Goal: Task Accomplishment & Management: Complete application form

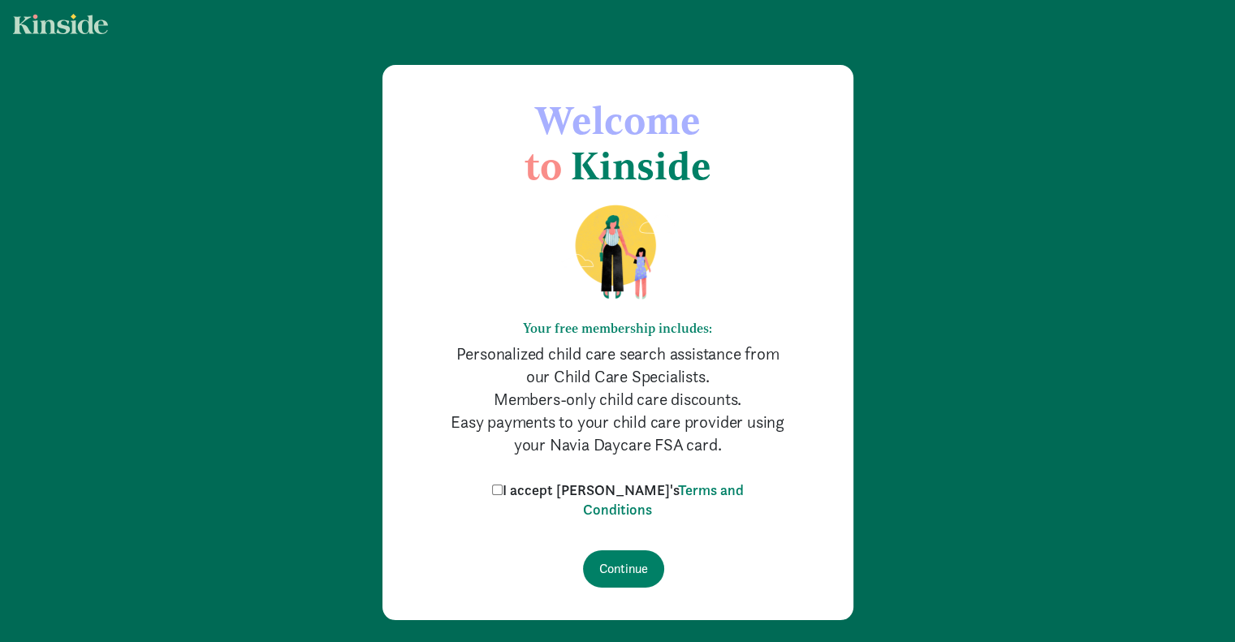
click at [503, 487] on input "I accept [PERSON_NAME]'s Terms and Conditions" at bounding box center [497, 490] width 11 height 11
checkbox input "true"
click at [627, 574] on input "Continue" at bounding box center [623, 568] width 81 height 37
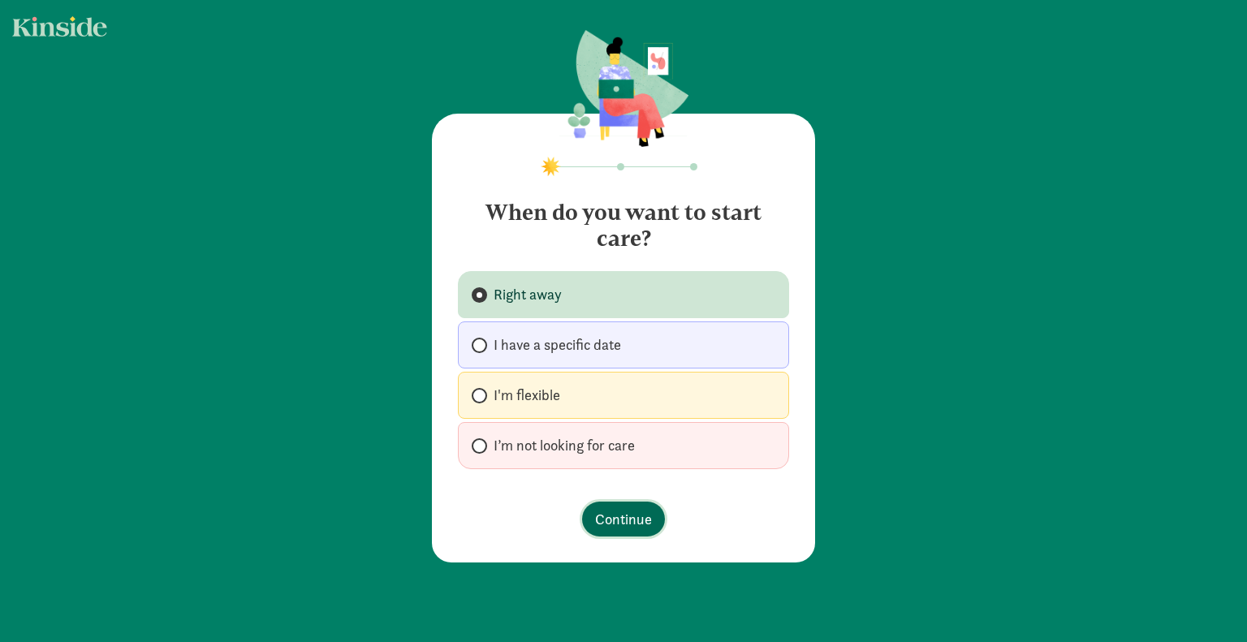
click at [618, 521] on span "Continue" at bounding box center [623, 519] width 57 height 22
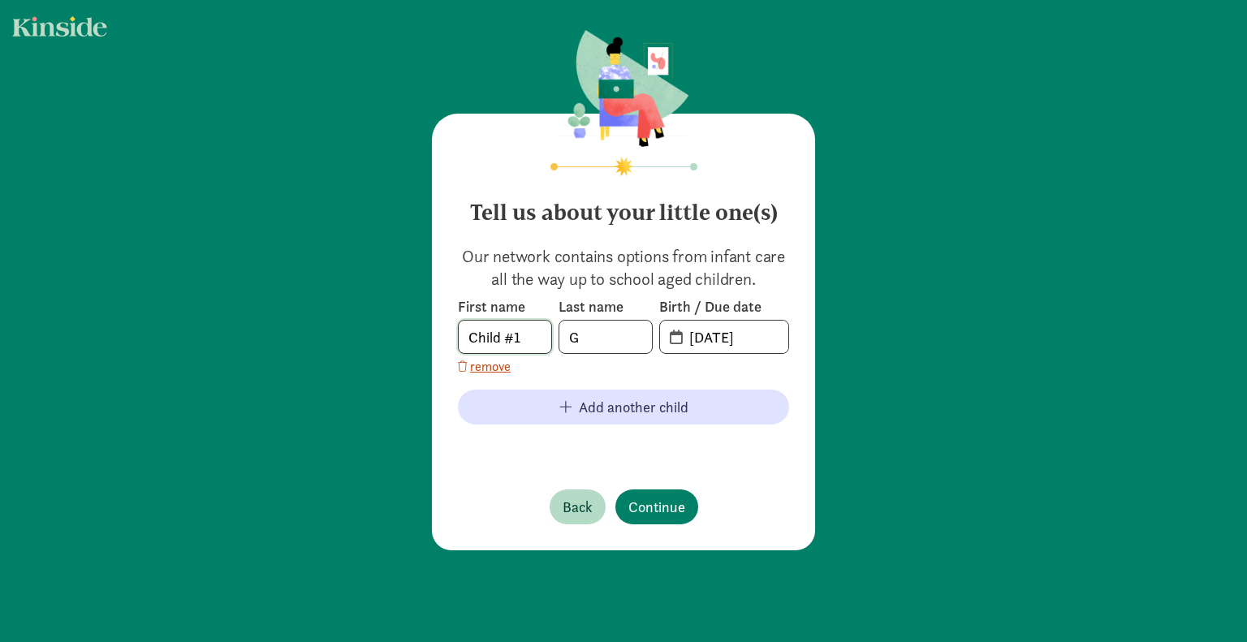
click at [524, 335] on input "Child #1" at bounding box center [505, 337] width 93 height 32
type input "Tobin"
click at [602, 338] on input "G" at bounding box center [605, 337] width 93 height 32
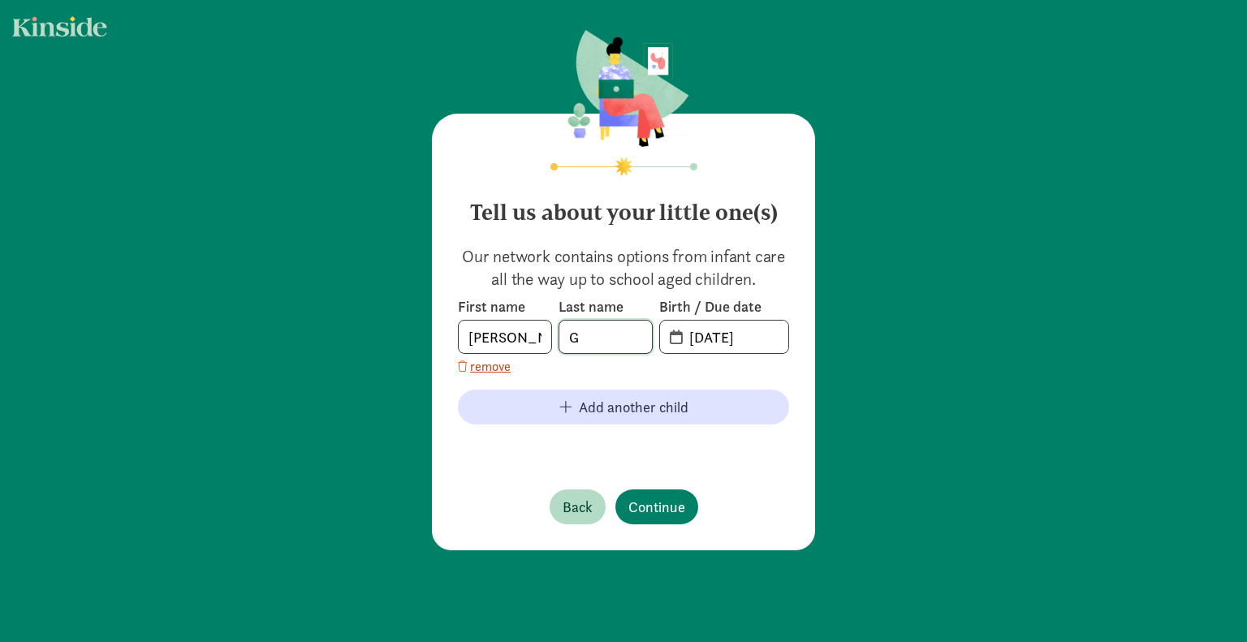
click at [602, 338] on input "G" at bounding box center [605, 337] width 93 height 32
type input "Poole"
click at [701, 337] on input "09-03-2025" at bounding box center [734, 337] width 109 height 32
click at [680, 337] on input "09-03-2025" at bounding box center [734, 337] width 109 height 32
click at [680, 337] on input "20-25-0903" at bounding box center [734, 337] width 109 height 32
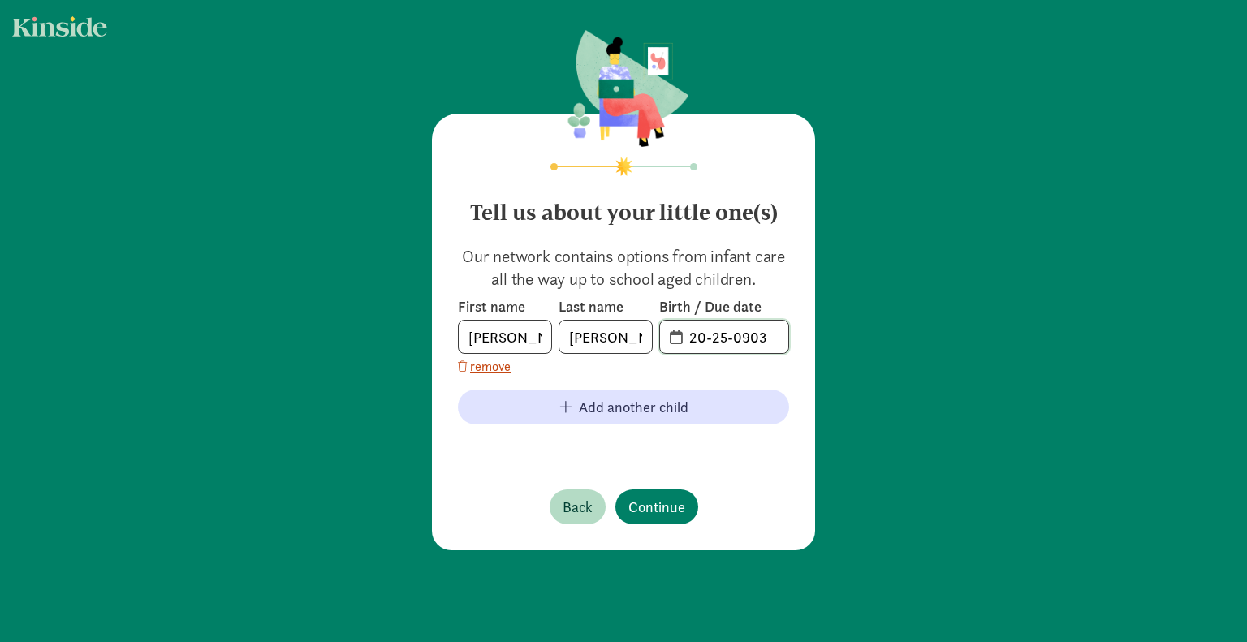
click at [770, 339] on input "20-25-0903" at bounding box center [734, 337] width 109 height 32
drag, startPoint x: 770, startPoint y: 339, endPoint x: 683, endPoint y: 339, distance: 86.9
click at [683, 339] on input "20-25-0903" at bounding box center [734, 337] width 109 height 32
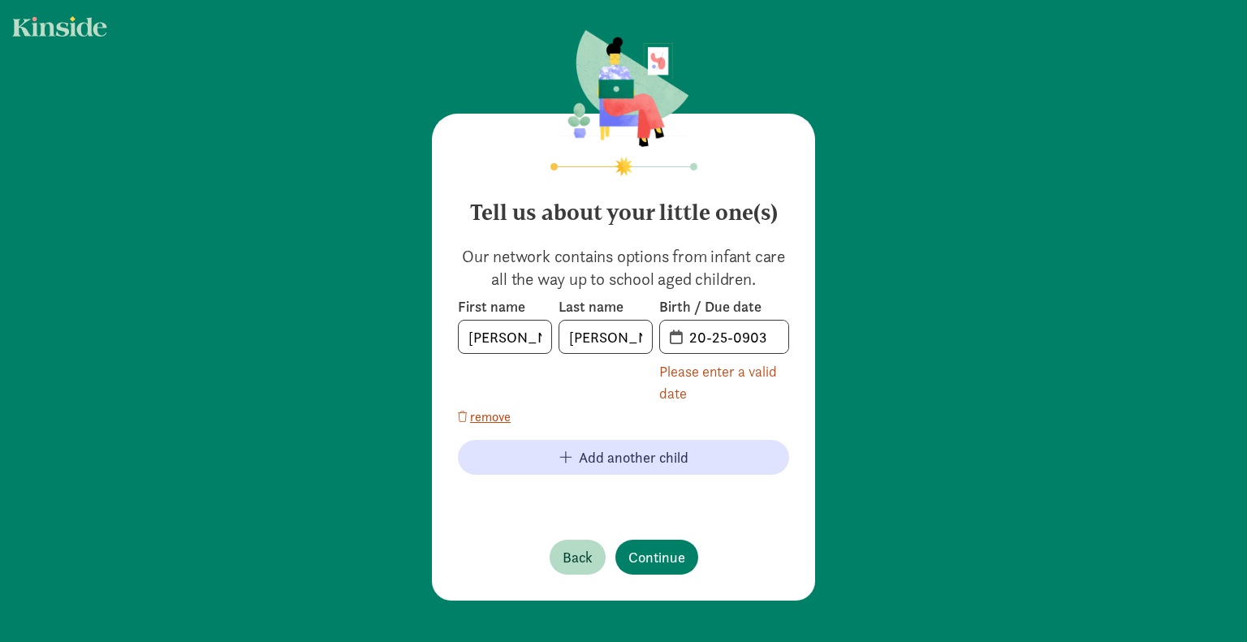
click at [719, 362] on div "First name Tobin Last name Poole Birth / Due date 20-25-0903 Please enter a val…" at bounding box center [623, 361] width 331 height 129
click at [670, 343] on span "20-25-0903" at bounding box center [724, 337] width 128 height 32
drag, startPoint x: 675, startPoint y: 334, endPoint x: 694, endPoint y: 334, distance: 19.5
click at [680, 334] on input "20-25-0903" at bounding box center [734, 337] width 109 height 32
click at [745, 334] on input "20-25-0903" at bounding box center [734, 337] width 109 height 32
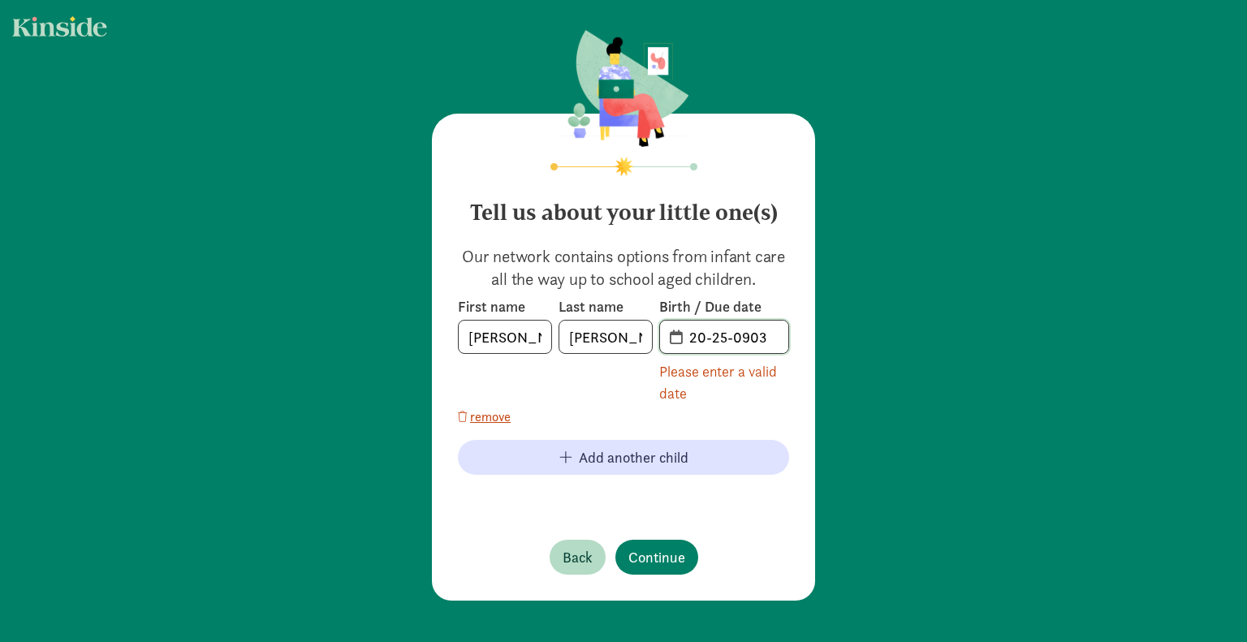
click at [745, 334] on input "20-25-0903" at bounding box center [734, 337] width 109 height 32
click at [714, 393] on div "Please enter a valid date" at bounding box center [724, 382] width 130 height 44
drag, startPoint x: 718, startPoint y: 334, endPoint x: 691, endPoint y: 334, distance: 26.8
click at [691, 334] on input "22-01-2019" at bounding box center [734, 337] width 109 height 32
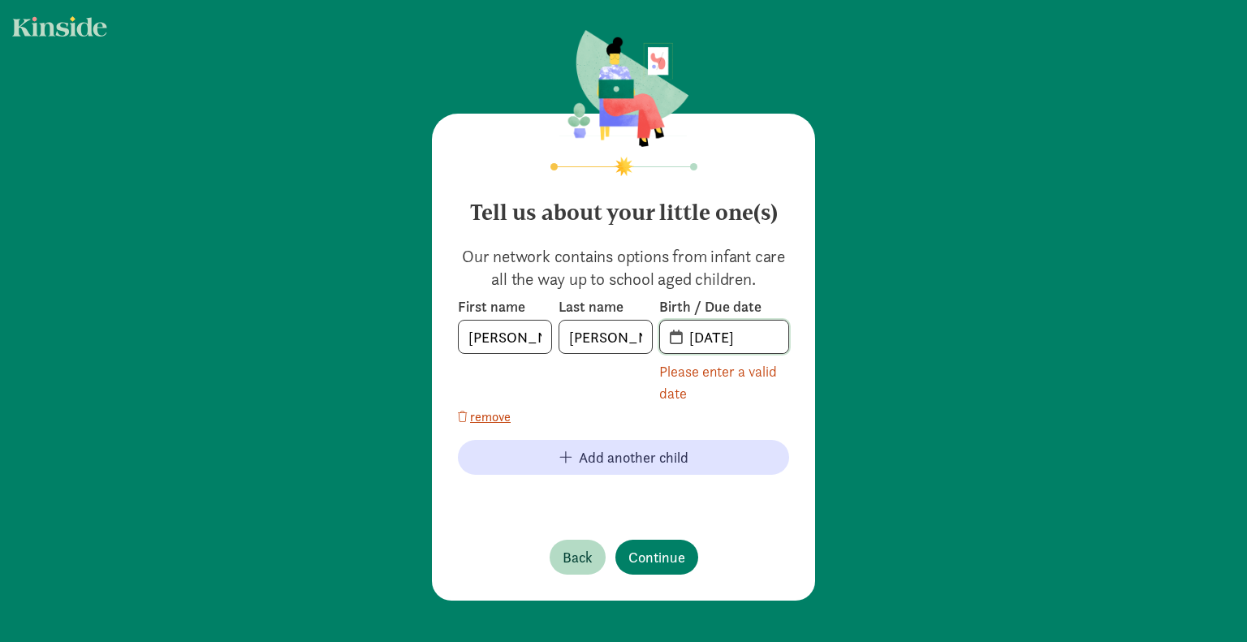
drag, startPoint x: 719, startPoint y: 336, endPoint x: 686, endPoint y: 335, distance: 32.5
click at [686, 335] on input "22-01-2019" at bounding box center [734, 337] width 109 height 32
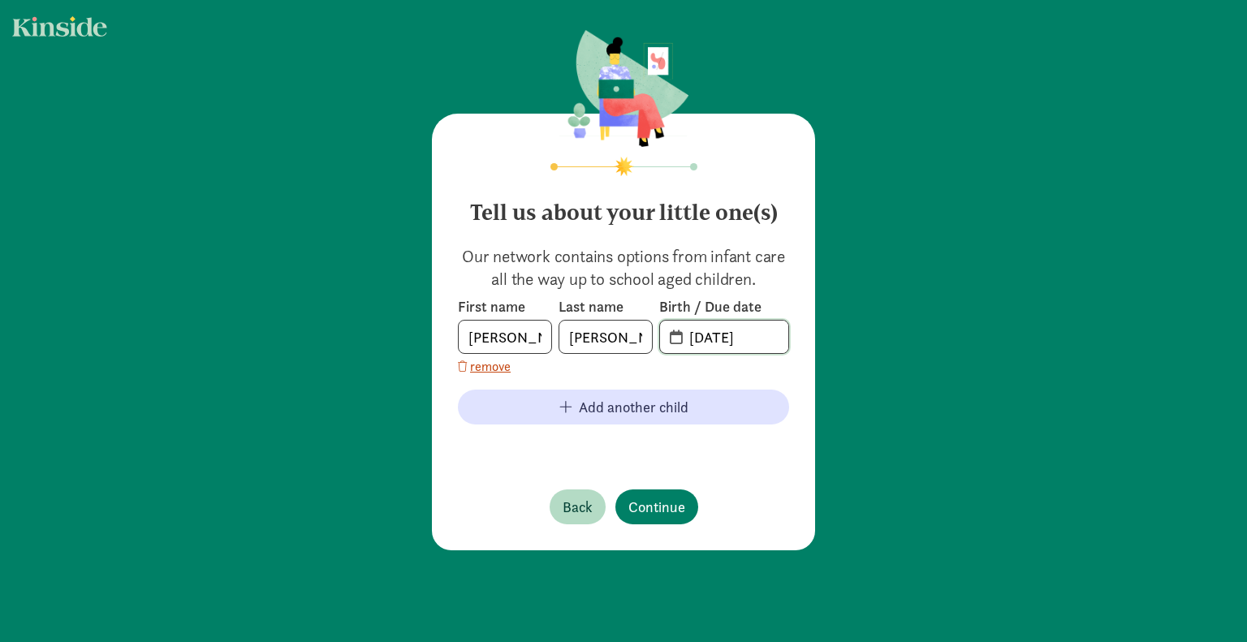
click at [715, 338] on input "01-20-19" at bounding box center [734, 337] width 109 height 32
type input "01-22-2019"
click at [736, 353] on span "01-22-2019" at bounding box center [724, 337] width 130 height 34
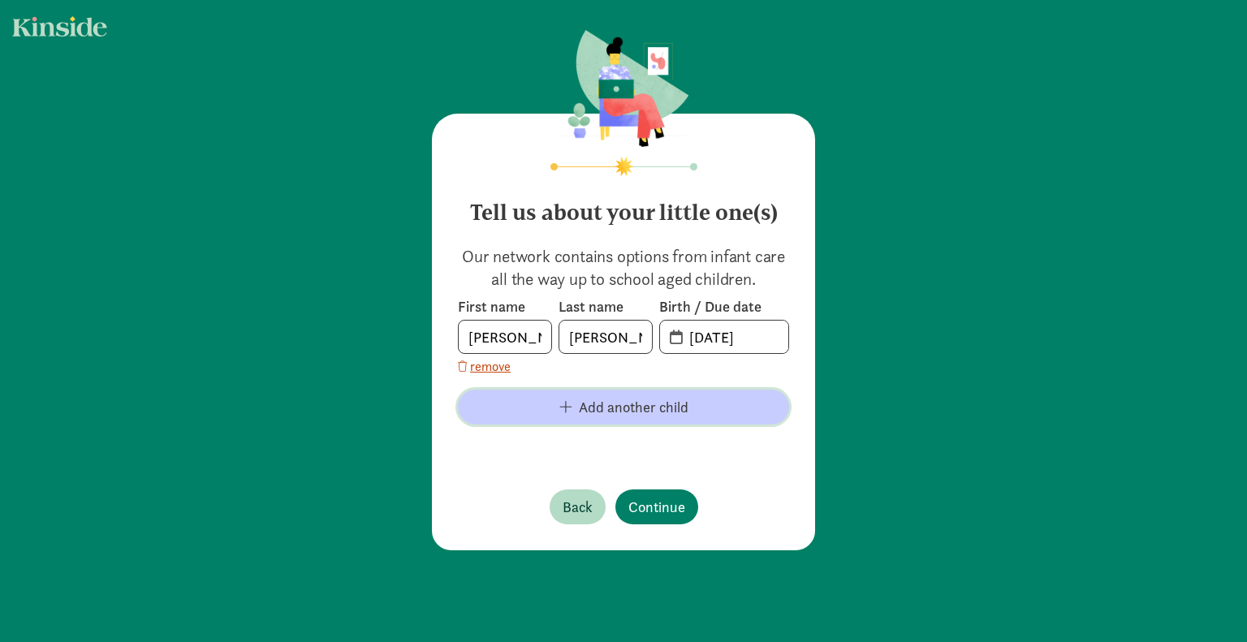
click at [594, 407] on span "Add another child" at bounding box center [634, 407] width 110 height 22
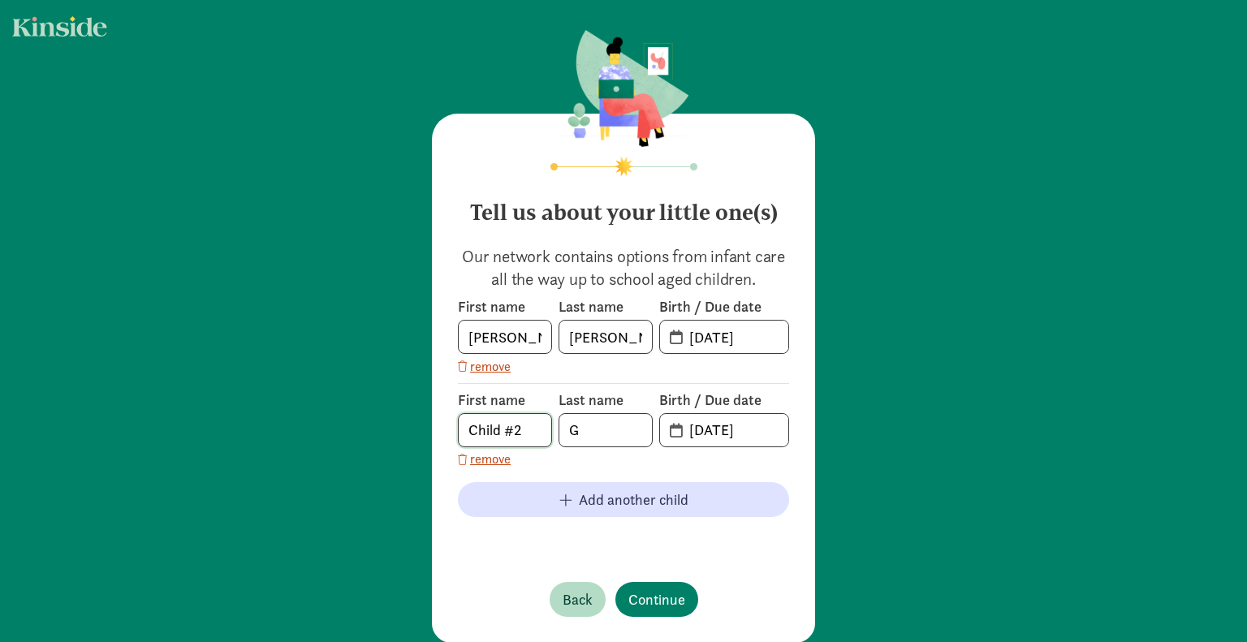
click at [483, 432] on input "Child #2" at bounding box center [505, 430] width 93 height 32
click at [487, 431] on input "Child #2" at bounding box center [505, 430] width 93 height 32
click at [486, 429] on input "Child #2" at bounding box center [505, 430] width 93 height 32
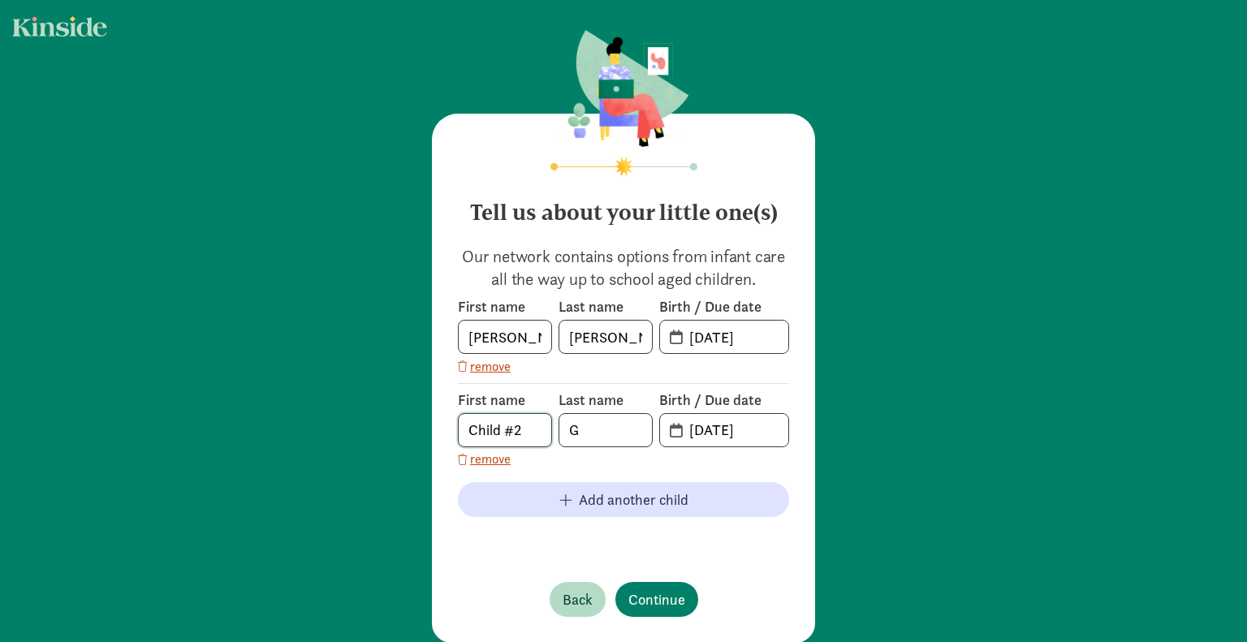
click at [486, 429] on input "Child #2" at bounding box center [505, 430] width 93 height 32
type input "Ryann"
click at [574, 420] on input "G" at bounding box center [605, 430] width 93 height 32
click at [573, 420] on input "G" at bounding box center [605, 430] width 93 height 32
type input "Poole"
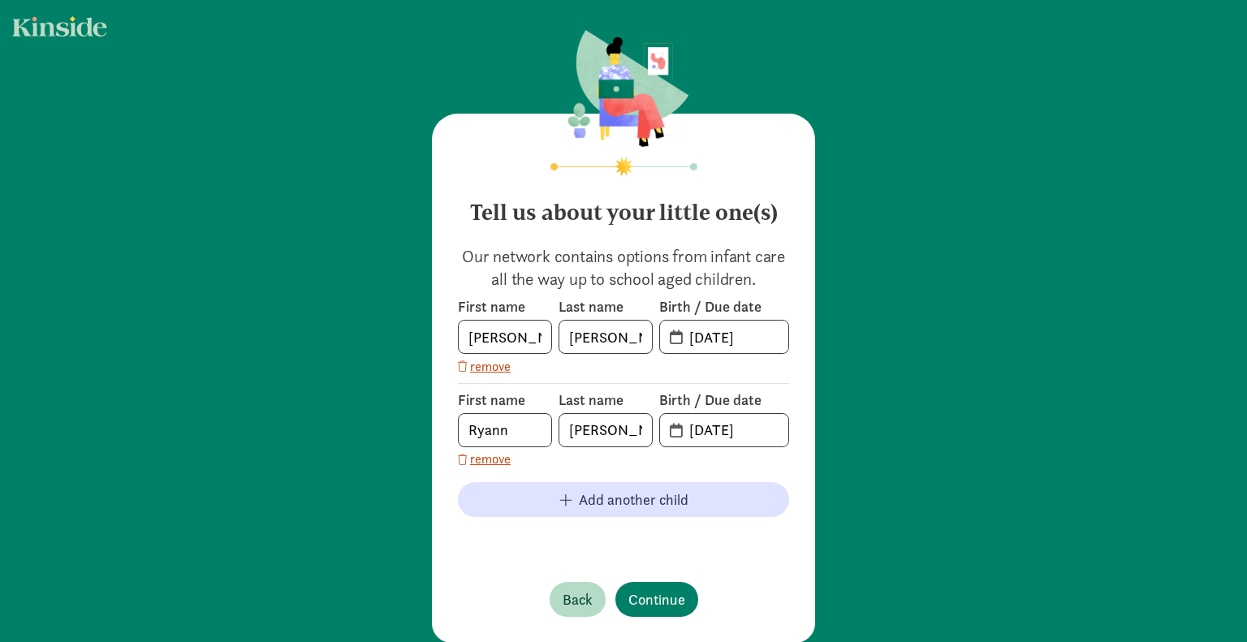
click at [668, 428] on div "First name Tobin Last name Poole Birth / Due date 01-22-2019 remove First name …" at bounding box center [623, 423] width 331 height 253
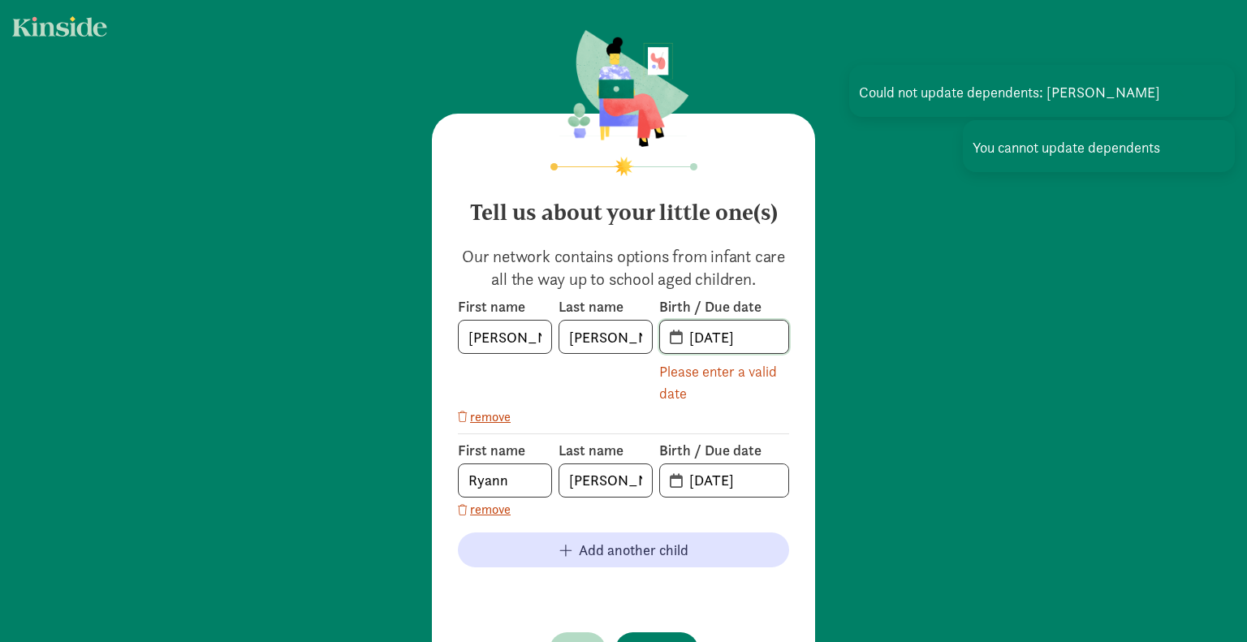
click at [724, 349] on input "01-22-2019" at bounding box center [734, 337] width 109 height 32
click at [708, 466] on input "09-03-2025" at bounding box center [734, 480] width 109 height 32
click at [711, 481] on input "09-03-2025" at bounding box center [734, 480] width 109 height 32
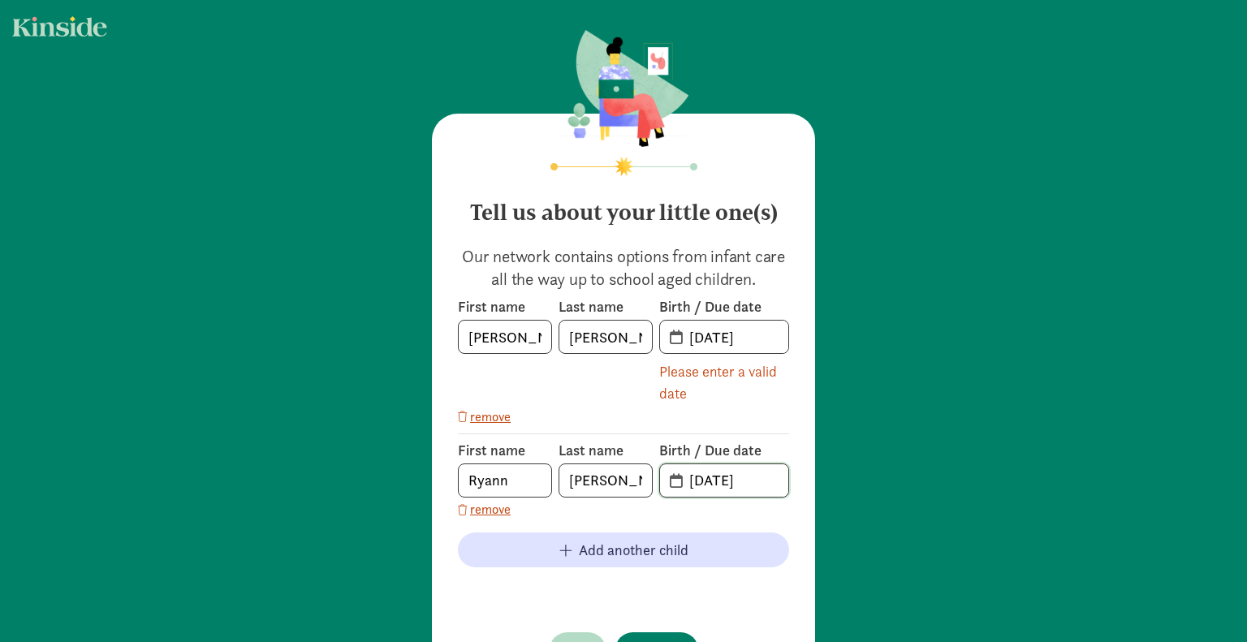
click at [696, 480] on input "09-03-2025" at bounding box center [734, 480] width 109 height 32
click at [710, 479] on input "01-03-2025" at bounding box center [734, 480] width 109 height 32
click at [747, 476] on input "01-23-2025" at bounding box center [734, 480] width 109 height 32
drag, startPoint x: 754, startPoint y: 478, endPoint x: 745, endPoint y: 479, distance: 9.8
click at [745, 479] on input "01-23-2025" at bounding box center [734, 480] width 109 height 32
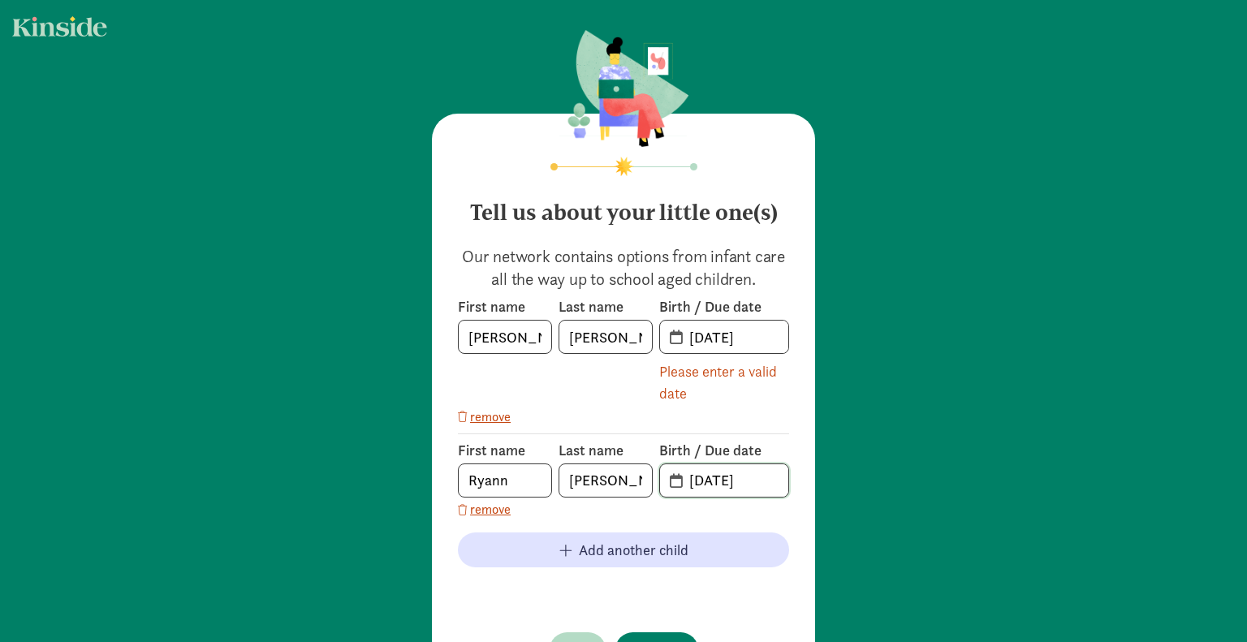
type input "01-23-2019"
click at [724, 398] on div "Please enter a valid date" at bounding box center [724, 382] width 130 height 44
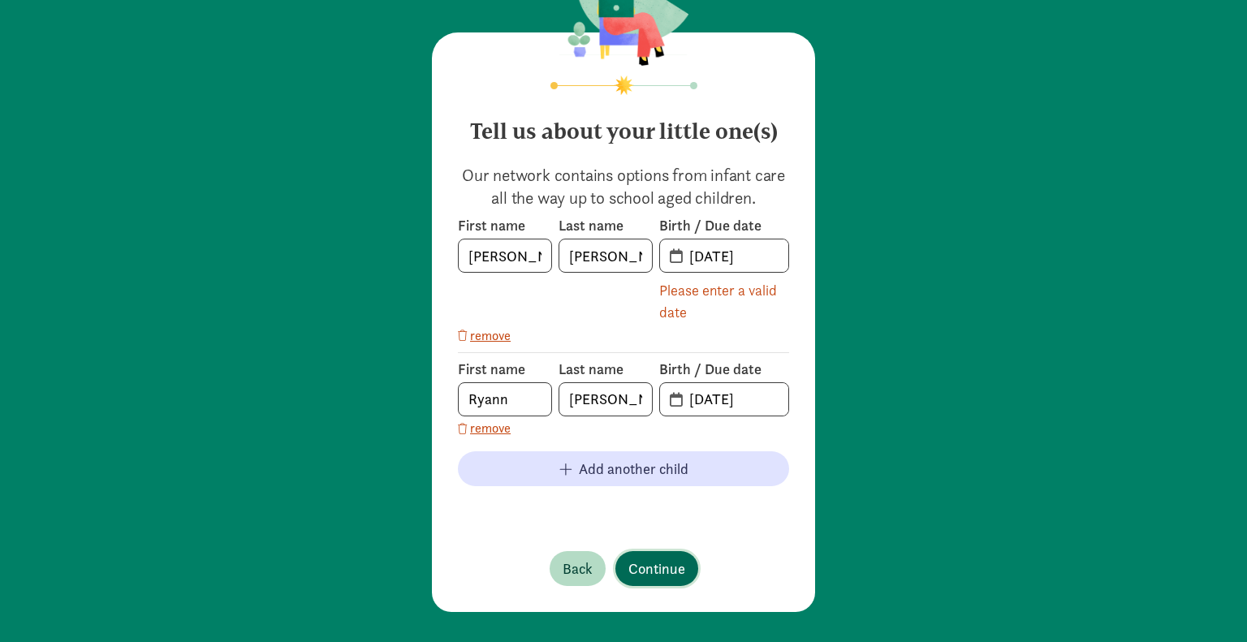
click at [650, 583] on button "Continue" at bounding box center [656, 568] width 83 height 35
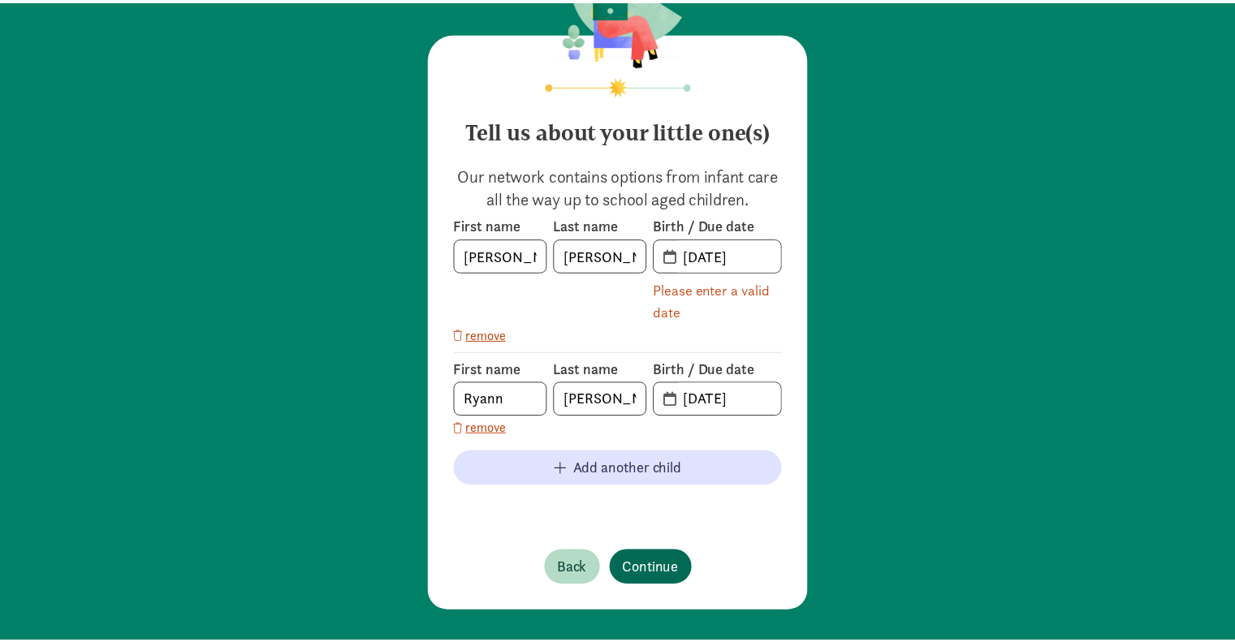
scroll to position [0, 0]
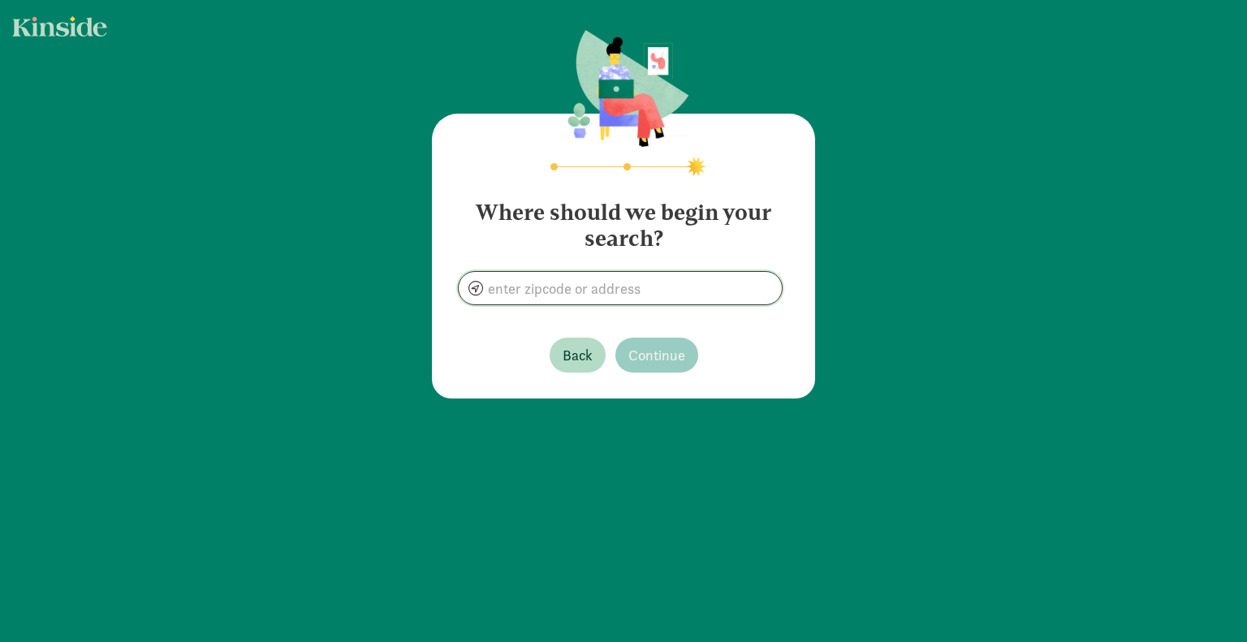
click at [584, 291] on input at bounding box center [620, 288] width 323 height 32
type input "Cape St Claire, MD 21401, USA"
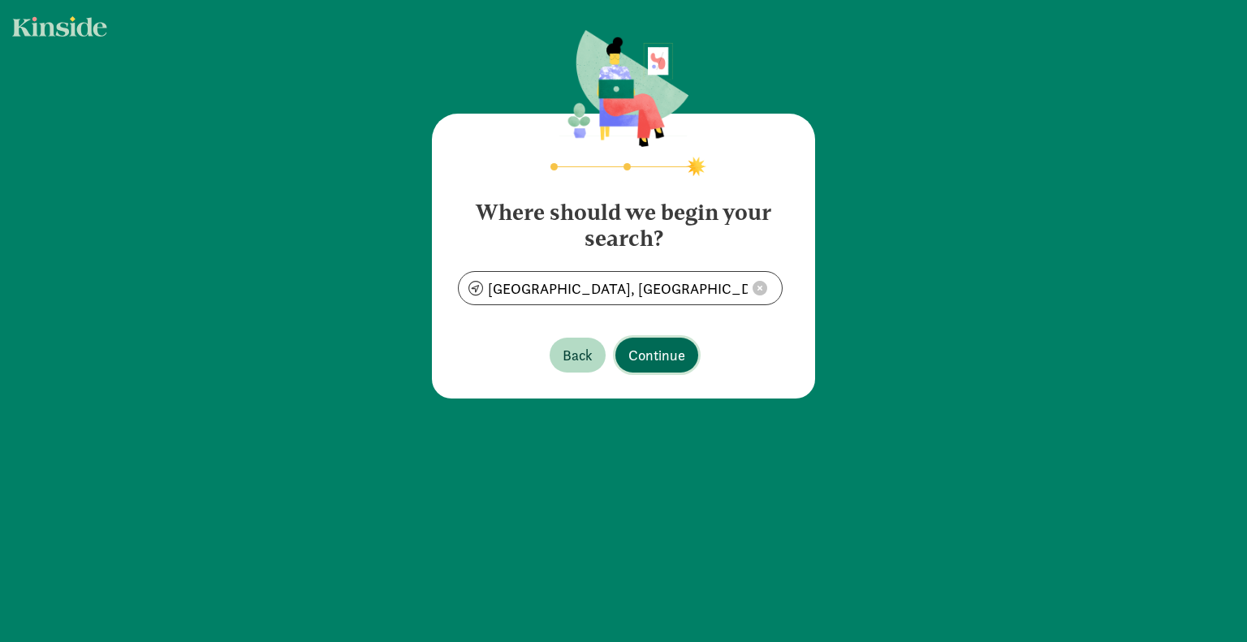
click at [658, 365] on span "Continue" at bounding box center [656, 355] width 57 height 22
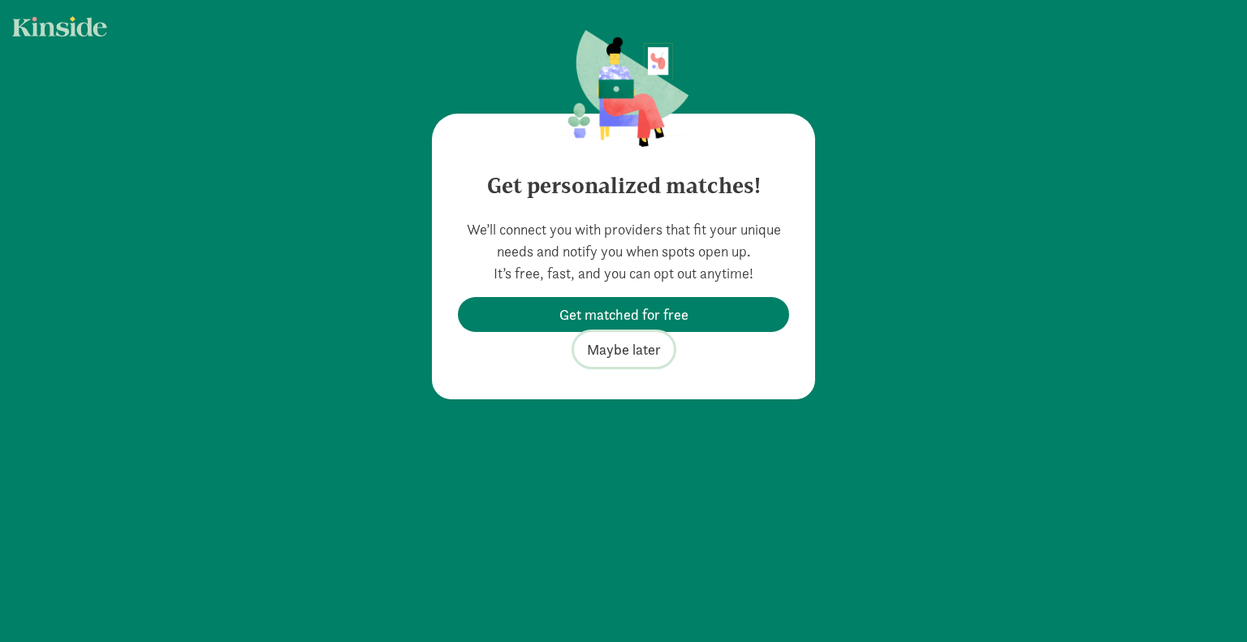
click at [619, 352] on span "Maybe later" at bounding box center [624, 350] width 74 height 22
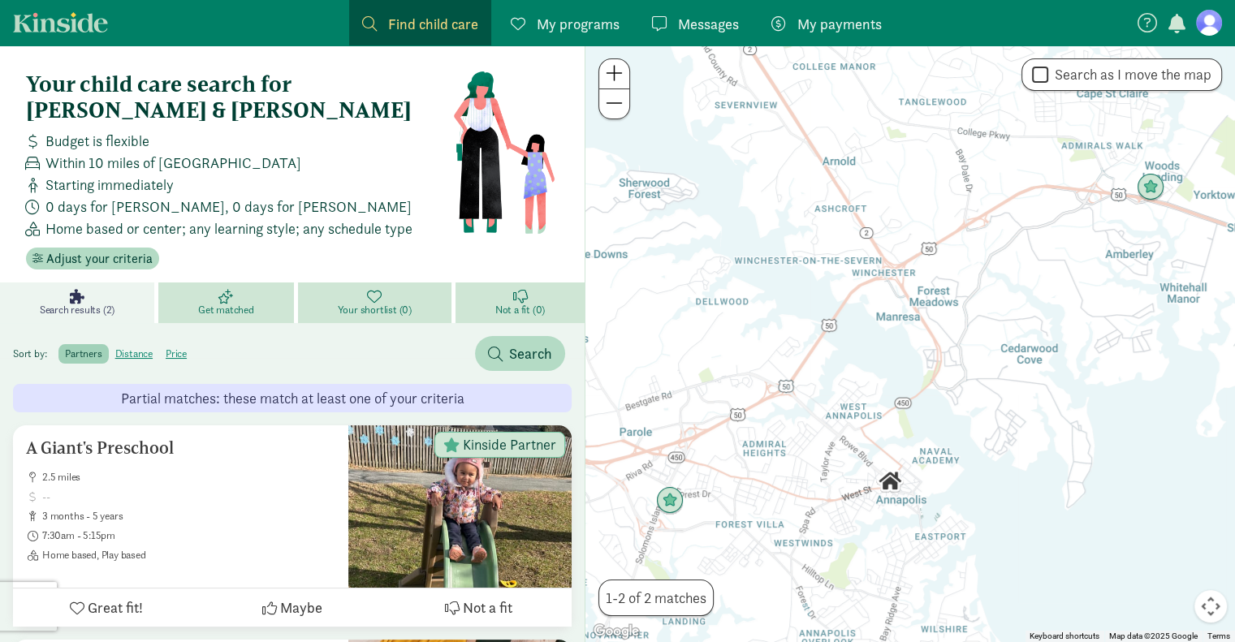
click at [548, 26] on span "My programs" at bounding box center [578, 24] width 83 height 22
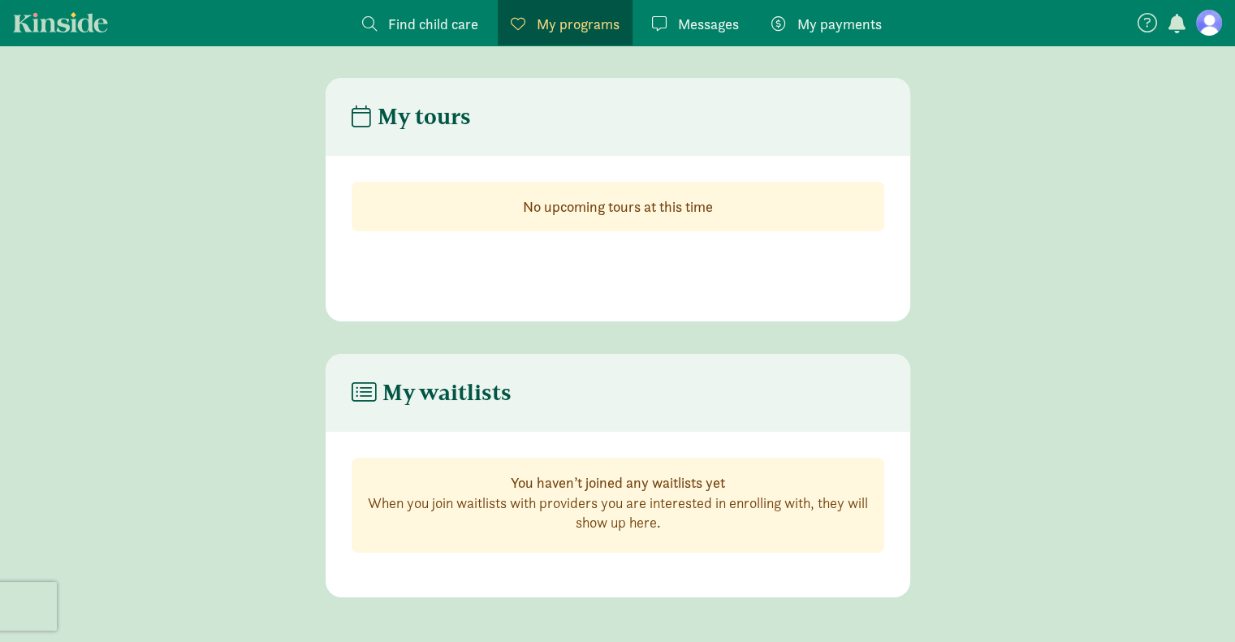
click at [461, 25] on span "Find child care" at bounding box center [433, 24] width 90 height 22
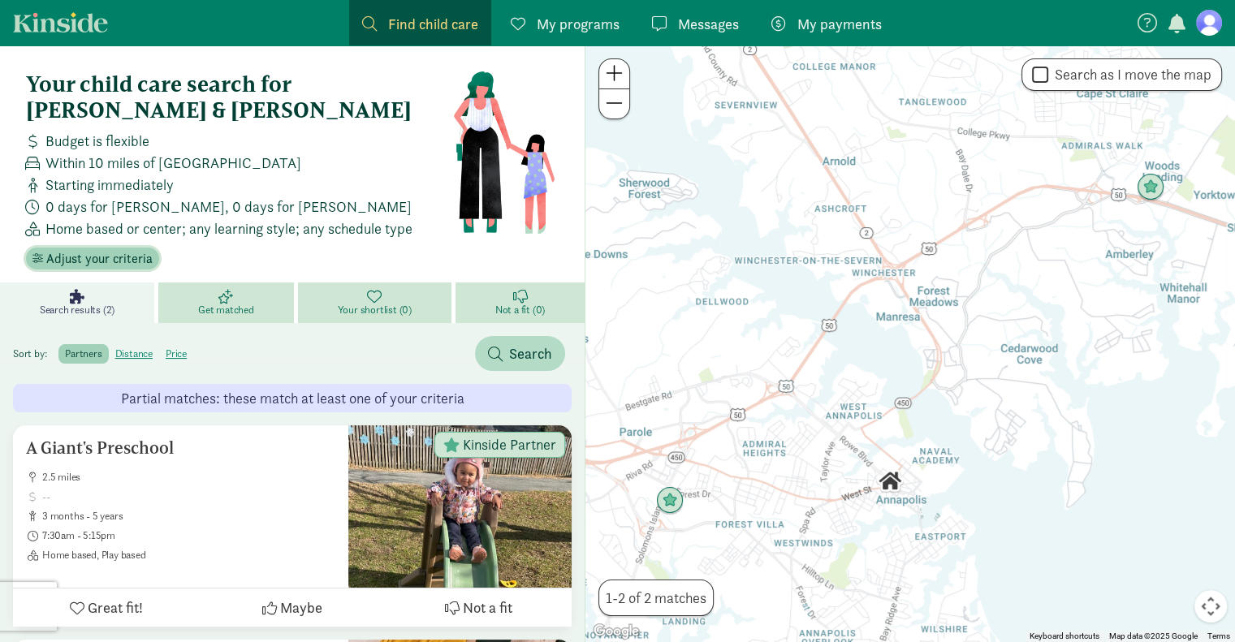
click at [126, 249] on span "Adjust your criteria" at bounding box center [99, 258] width 106 height 19
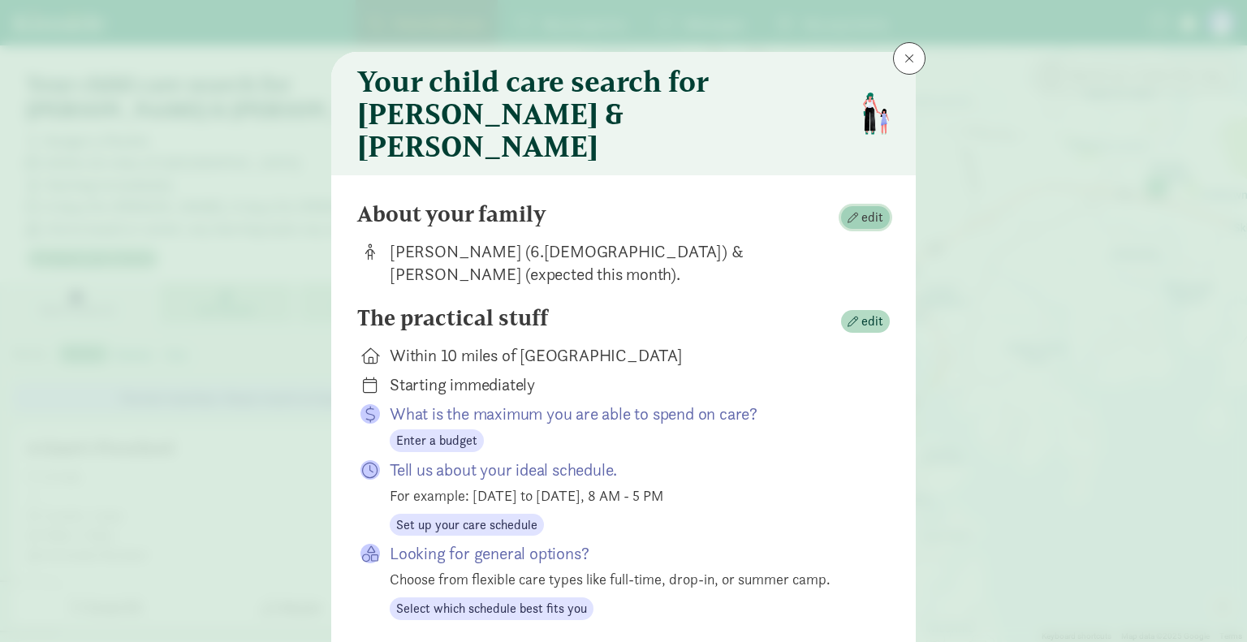
click at [865, 208] on span "edit" at bounding box center [872, 217] width 22 height 19
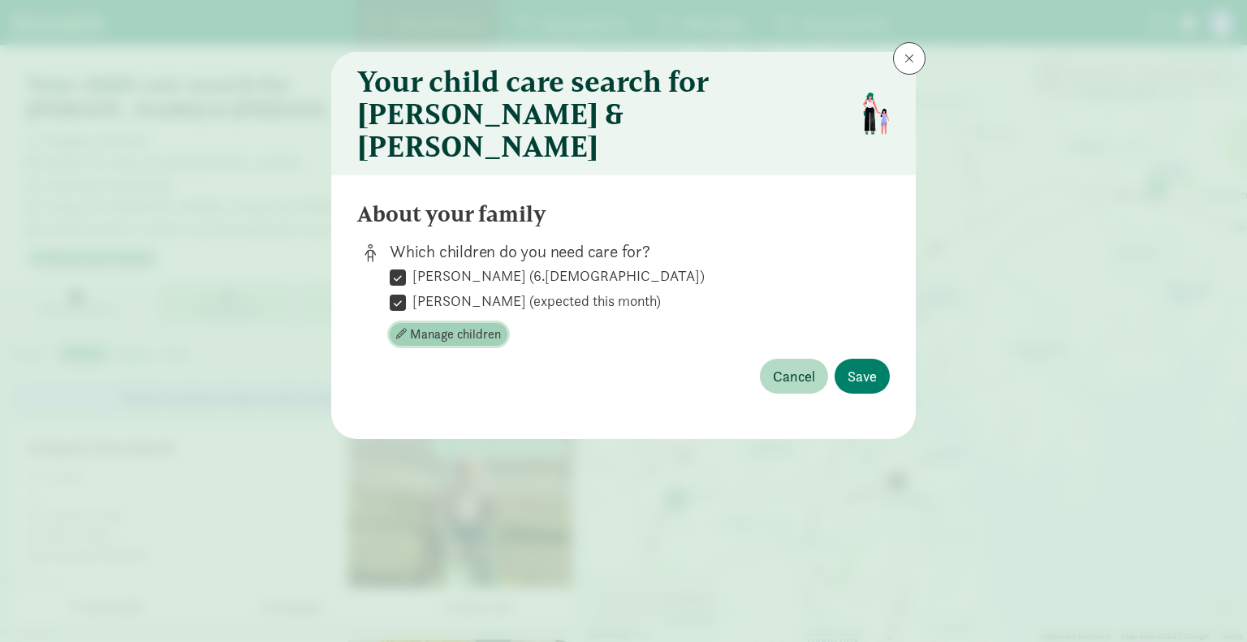
click at [441, 325] on span "Manage children" at bounding box center [455, 334] width 91 height 19
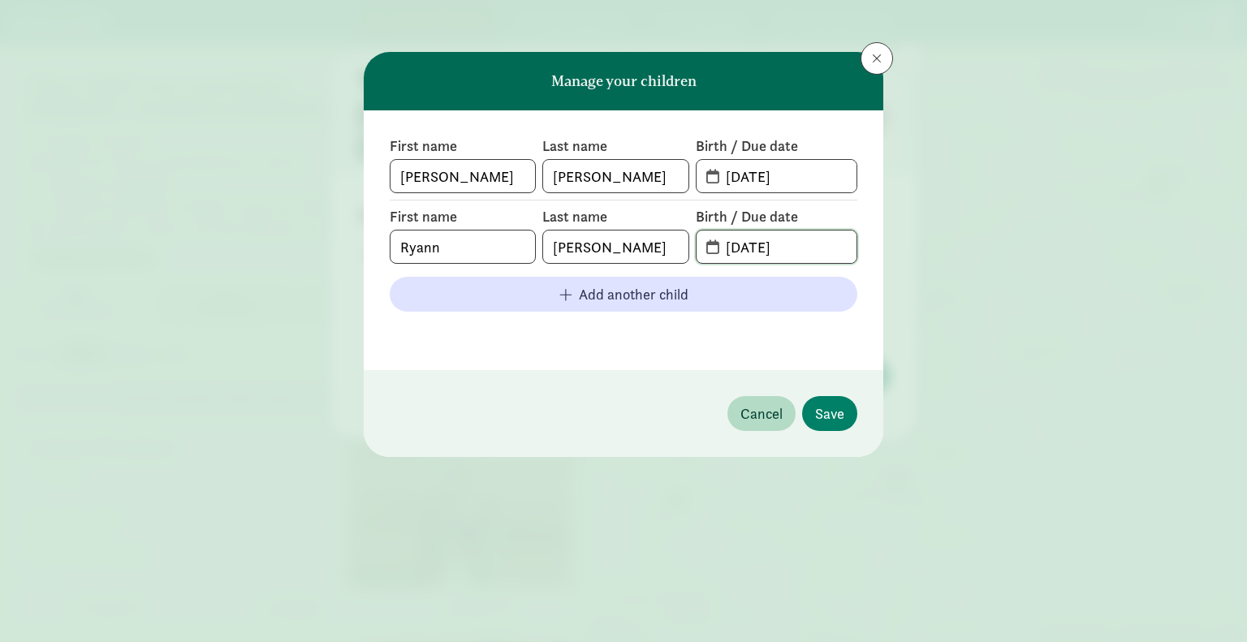
click at [787, 240] on input "09-03-2025" at bounding box center [786, 247] width 140 height 32
click at [734, 246] on input "09-03-2025" at bounding box center [786, 247] width 140 height 32
click at [749, 246] on input "01-03-2025" at bounding box center [786, 247] width 140 height 32
drag, startPoint x: 798, startPoint y: 245, endPoint x: 783, endPoint y: 245, distance: 15.4
click at [783, 245] on input "01-23-2025" at bounding box center [786, 247] width 140 height 32
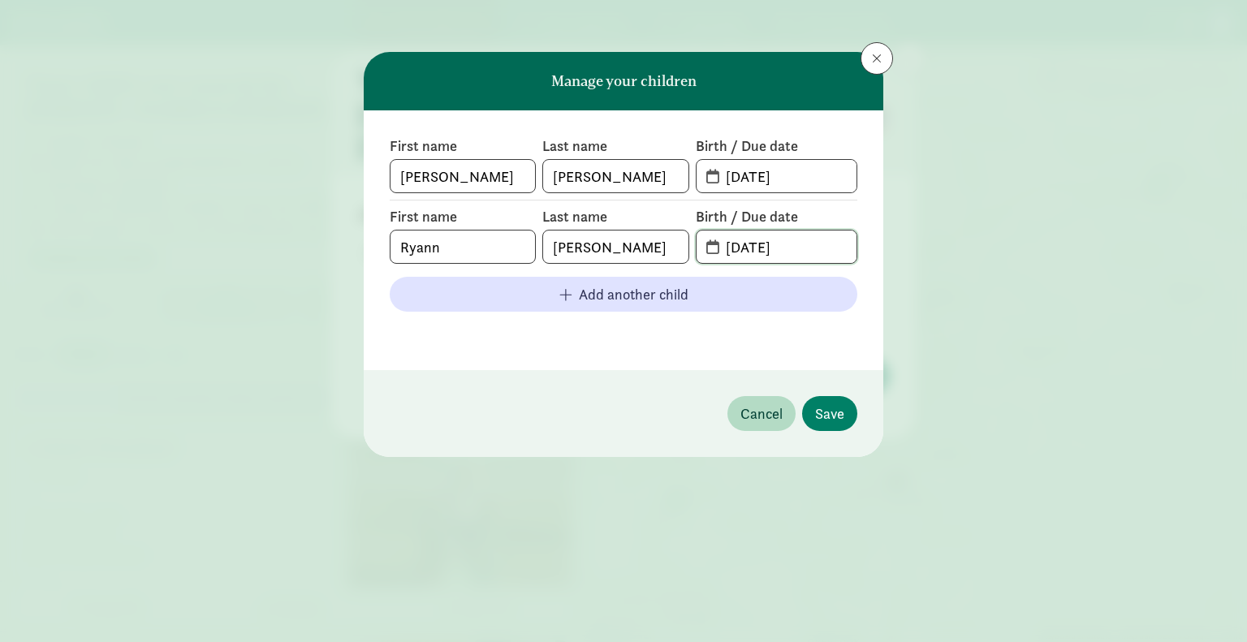
type input "01-23-2019"
click at [725, 343] on div "First name Tobin Last name Poole Birth / Due date 01-22-2019 First name Ryann L…" at bounding box center [624, 240] width 520 height 260
click at [831, 410] on span "Save" at bounding box center [829, 414] width 29 height 22
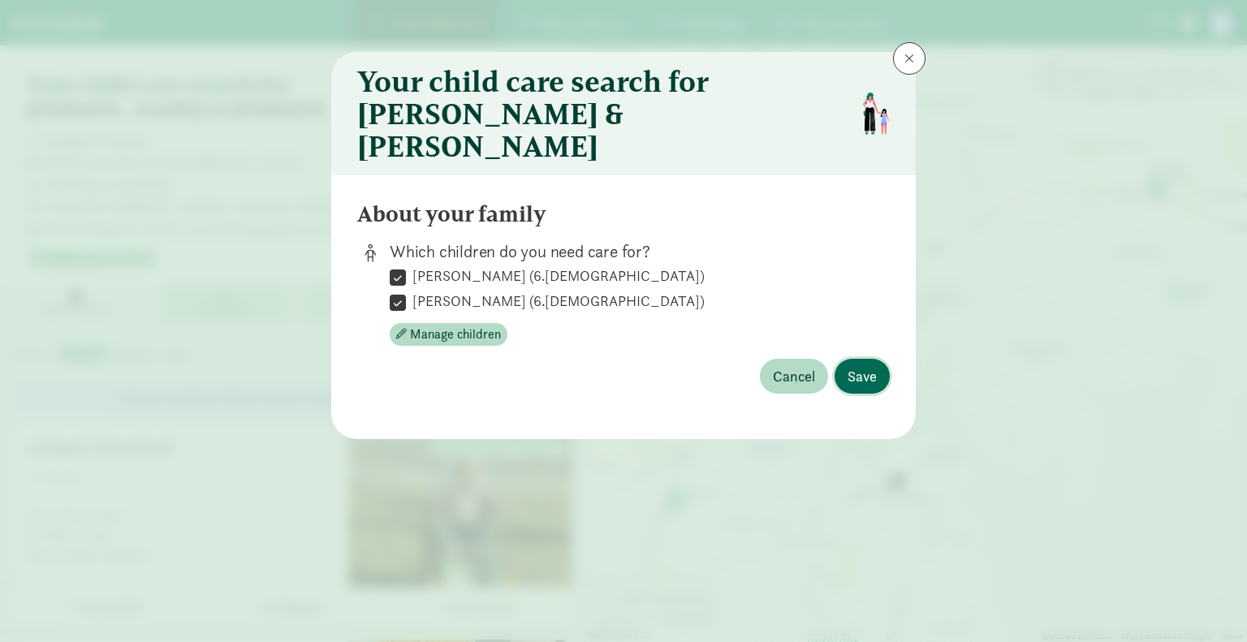
click at [878, 359] on button "Save" at bounding box center [862, 376] width 55 height 35
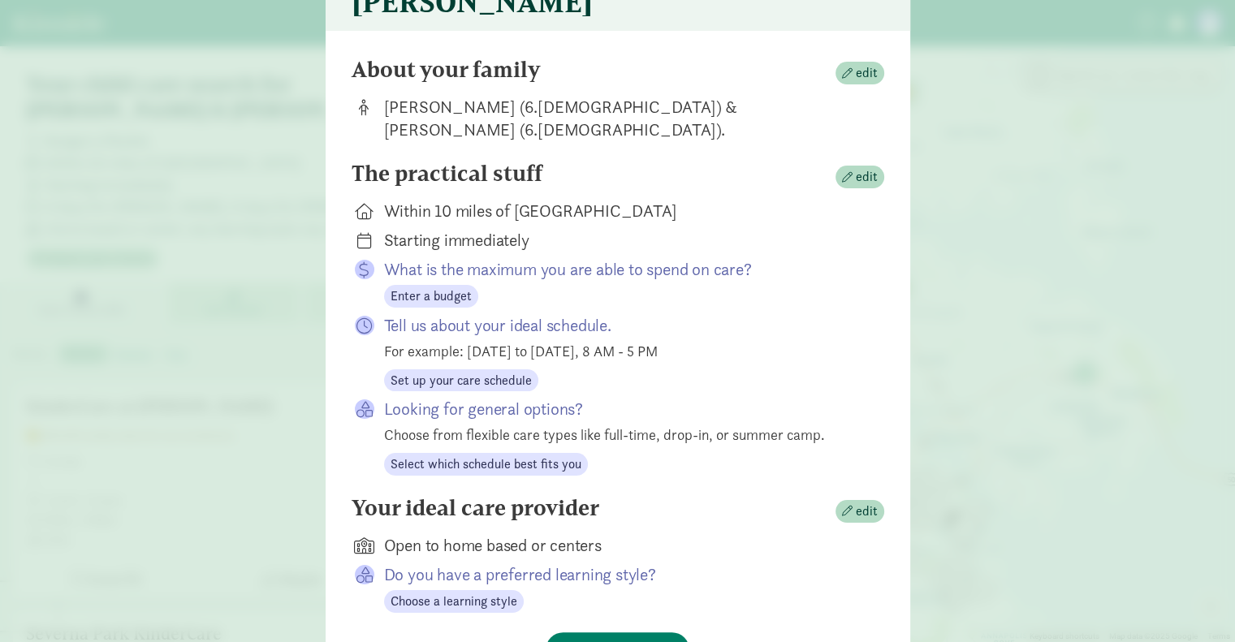
scroll to position [27, 0]
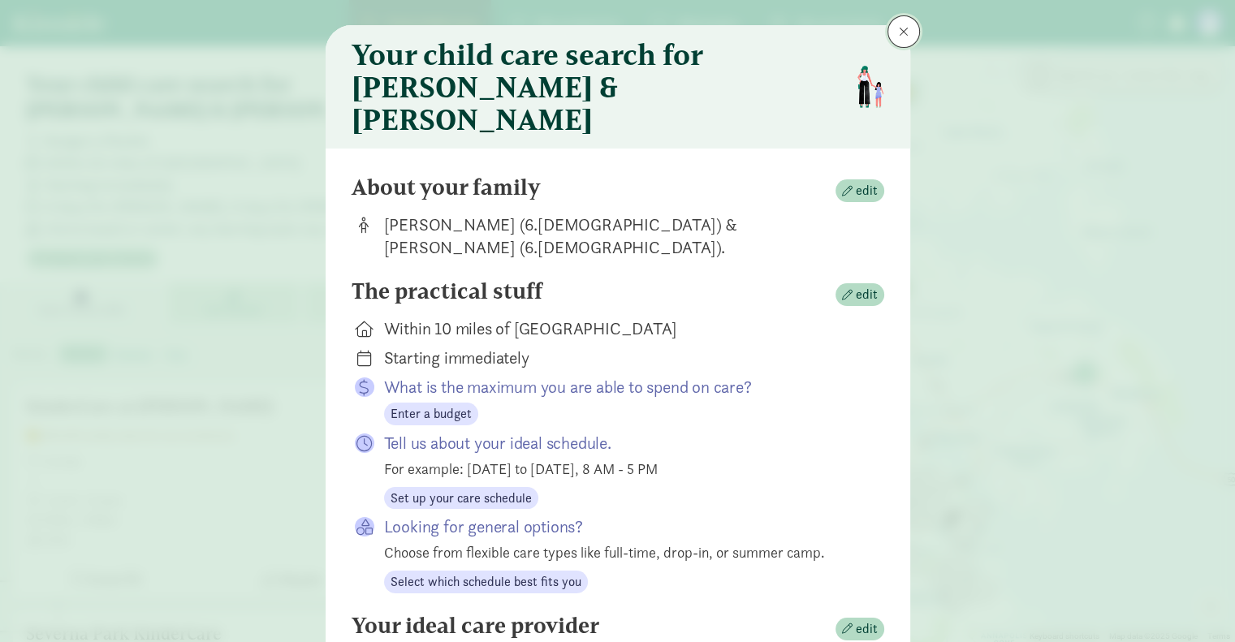
click at [899, 35] on span at bounding box center [904, 31] width 10 height 13
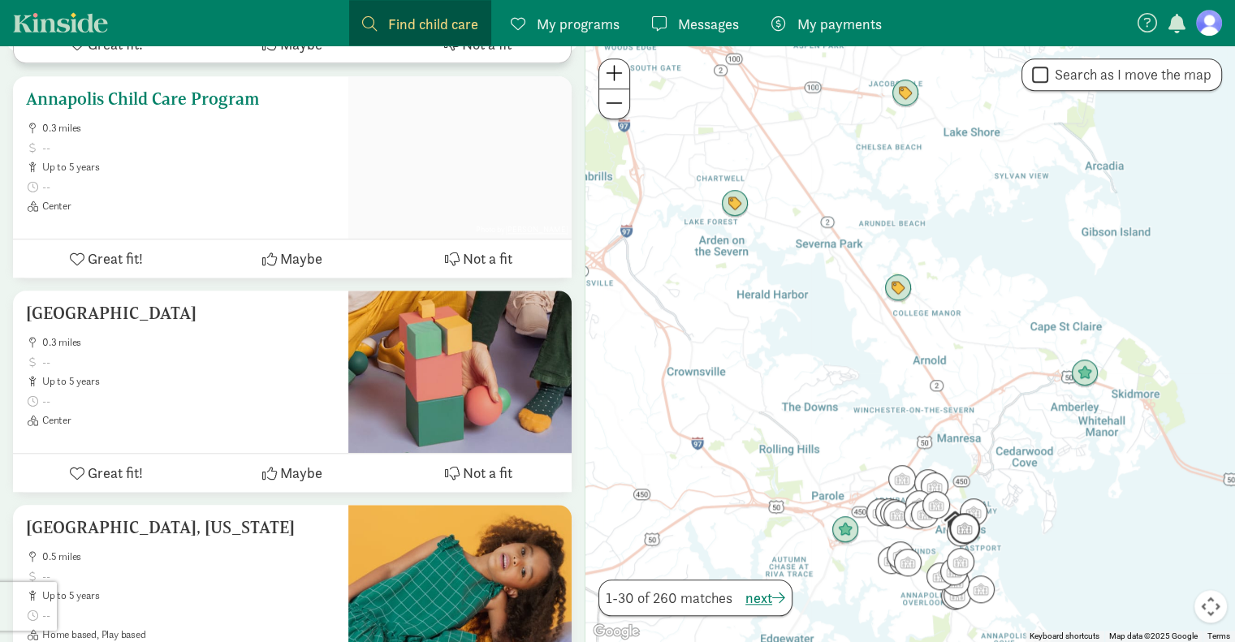
scroll to position [1461, 0]
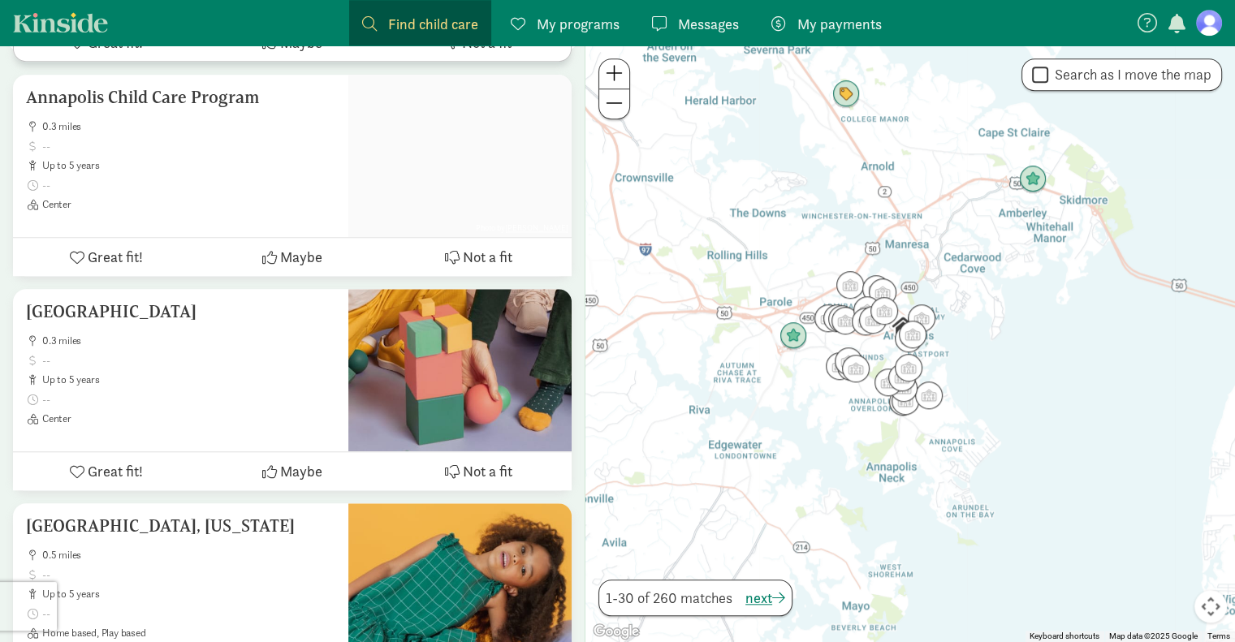
drag, startPoint x: 896, startPoint y: 369, endPoint x: 857, endPoint y: 222, distance: 151.3
click at [857, 222] on div at bounding box center [910, 343] width 650 height 597
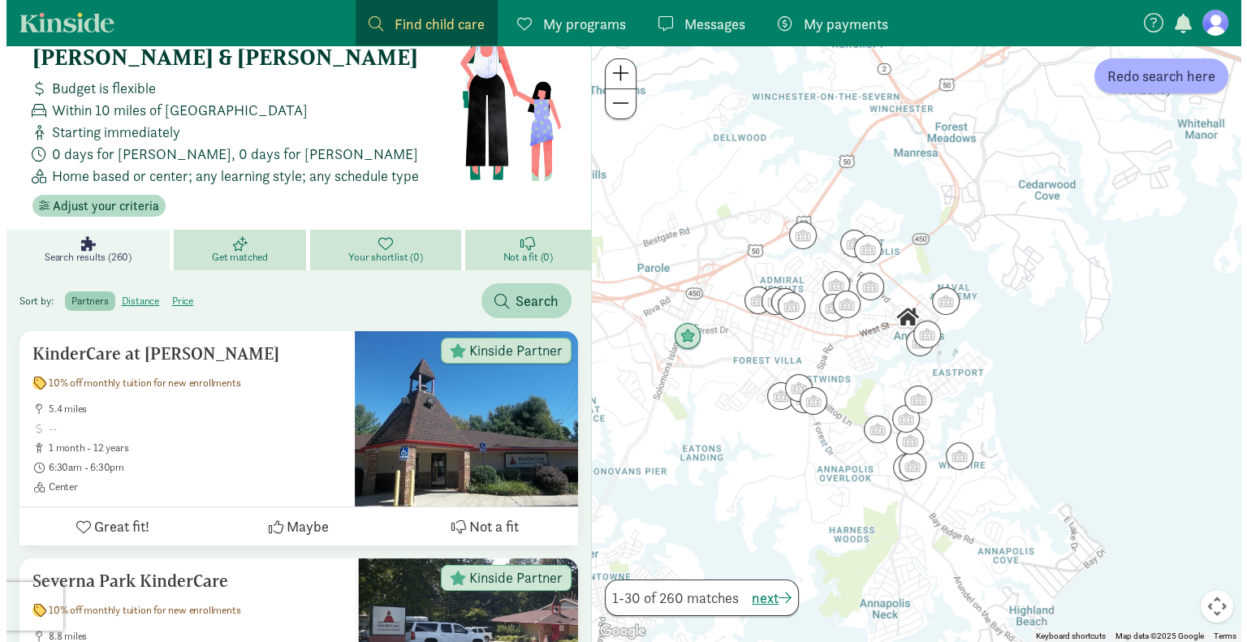
scroll to position [0, 0]
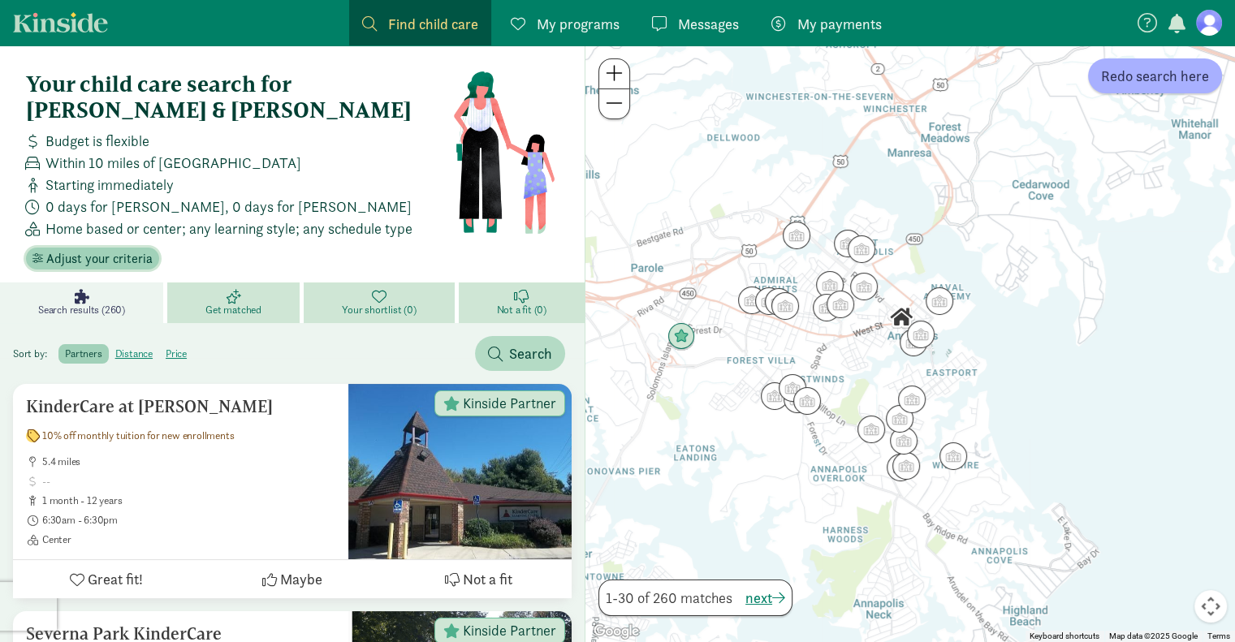
click at [84, 249] on span "Adjust your criteria" at bounding box center [99, 258] width 106 height 19
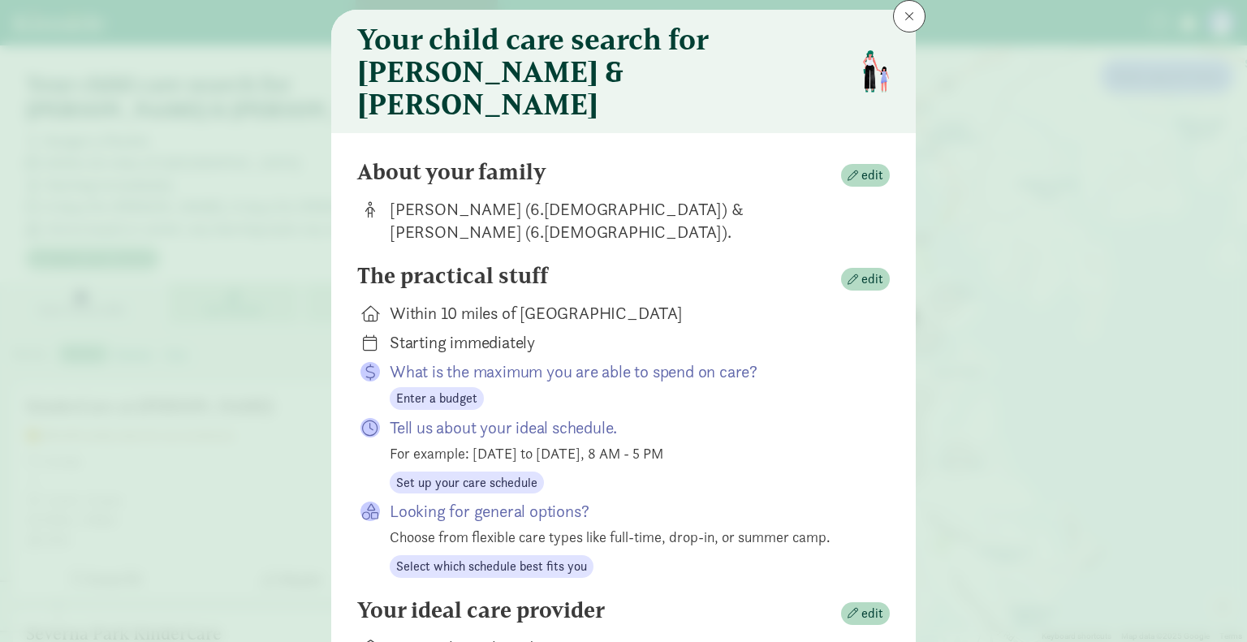
scroll to position [81, 0]
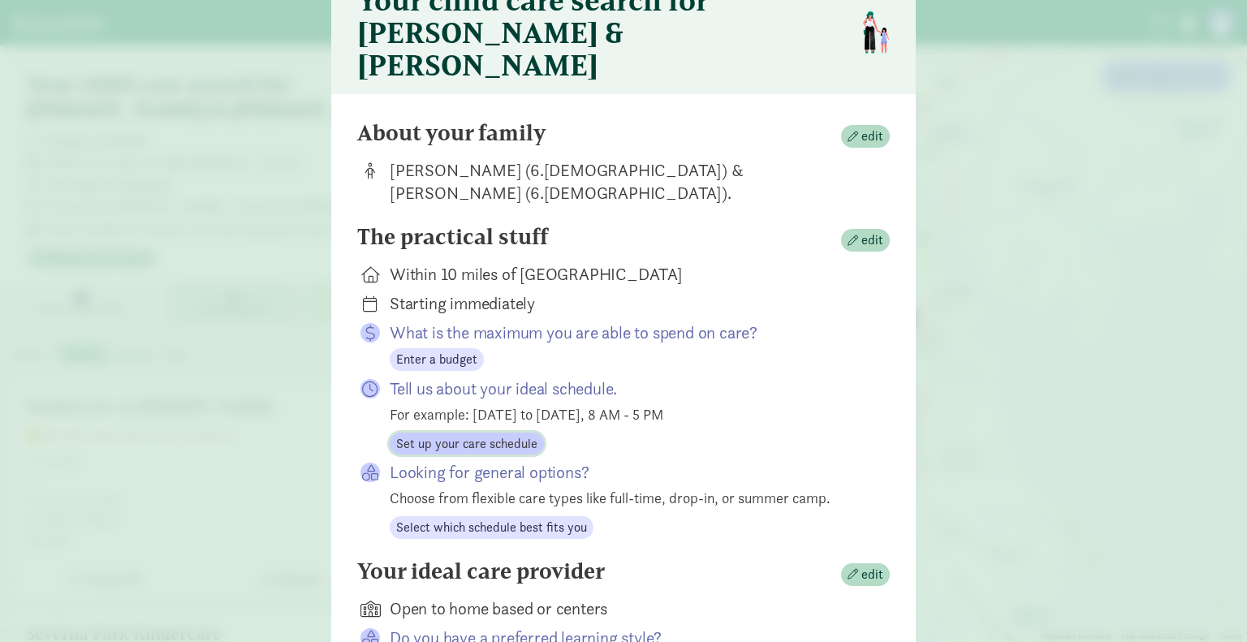
click at [445, 434] on span "Set up your care schedule" at bounding box center [466, 443] width 141 height 19
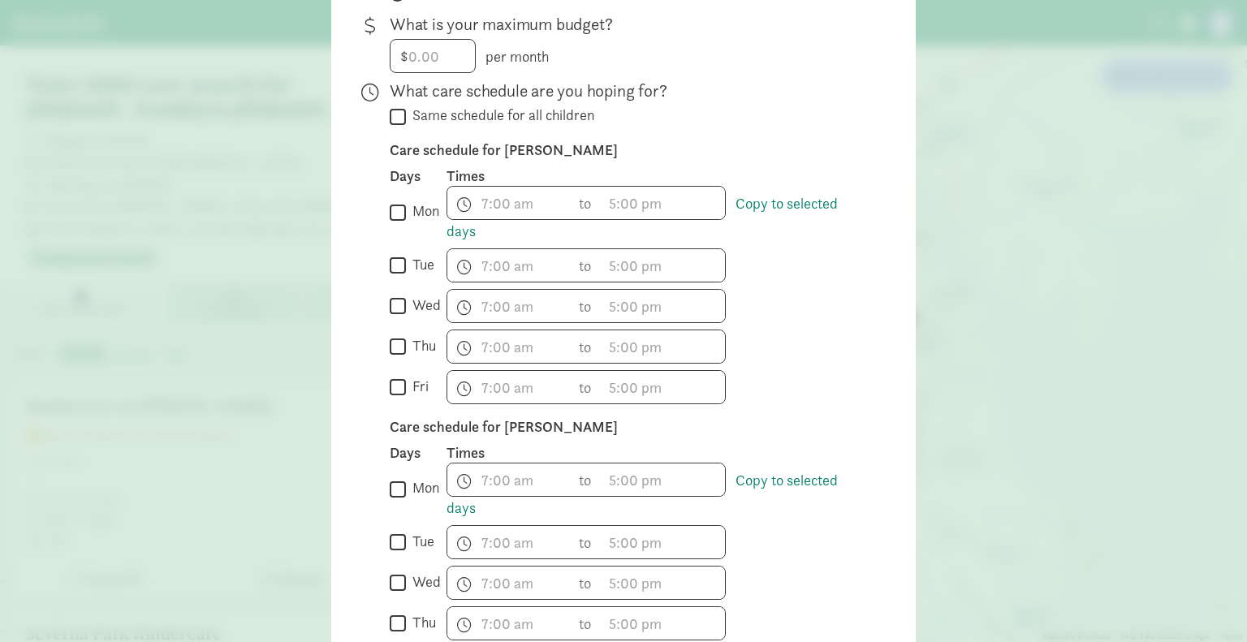
scroll to position [406, 0]
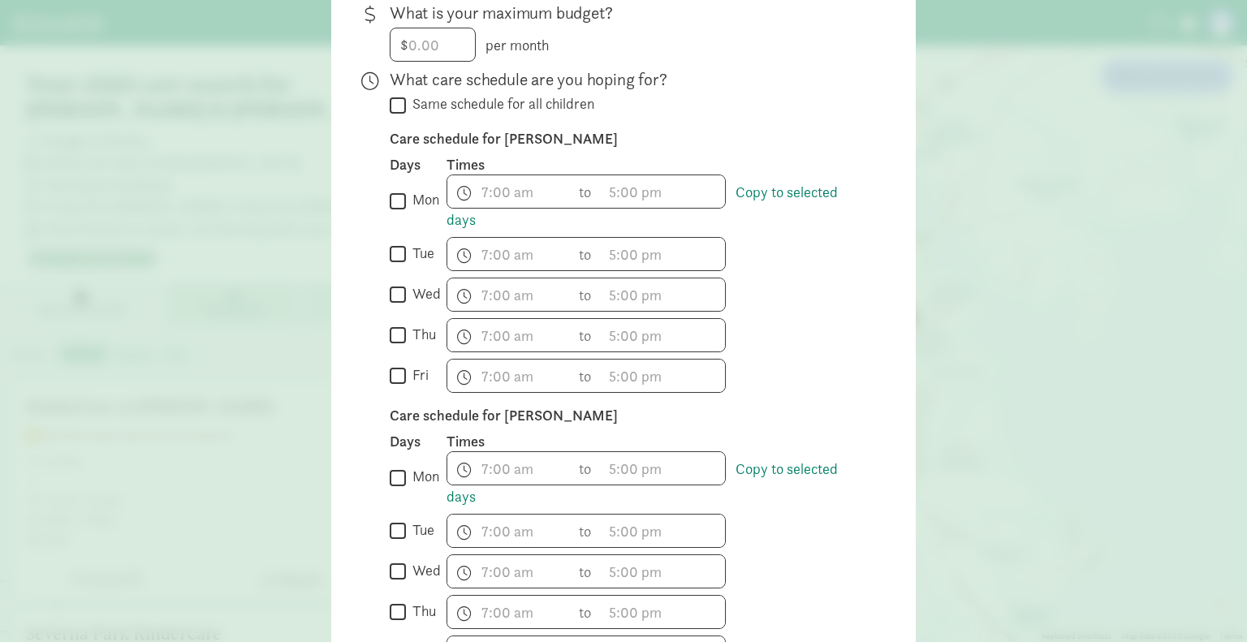
click at [390, 94] on input "Same schedule for all children" at bounding box center [398, 105] width 16 height 22
checkbox input "true"
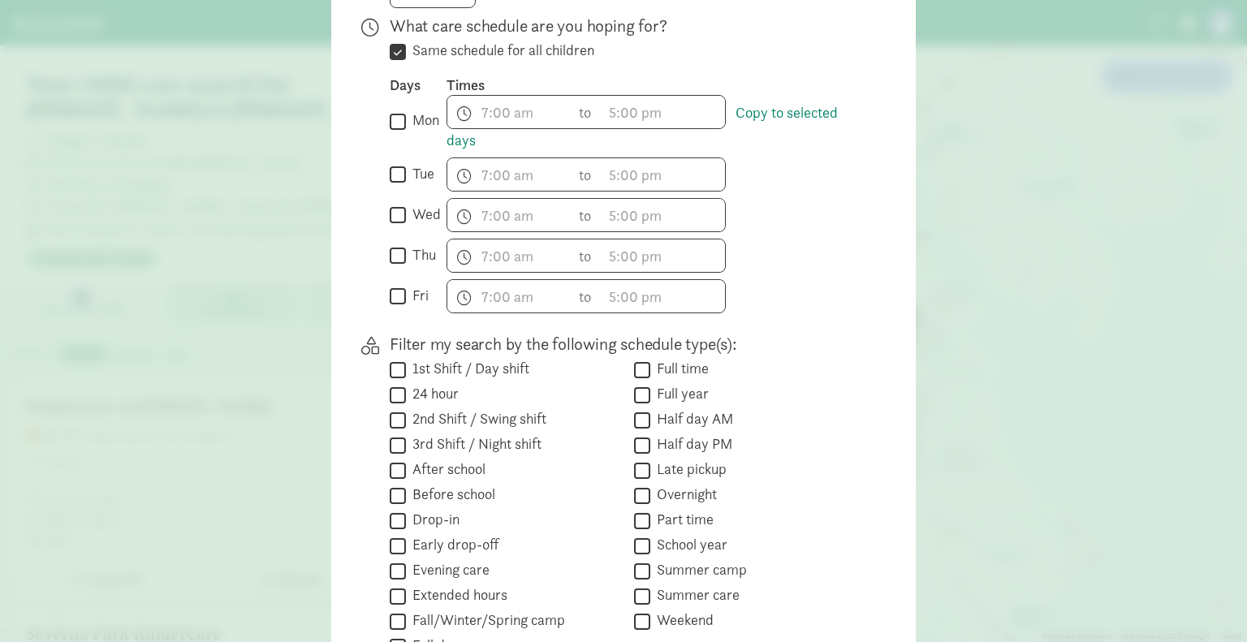
scroll to position [487, 0]
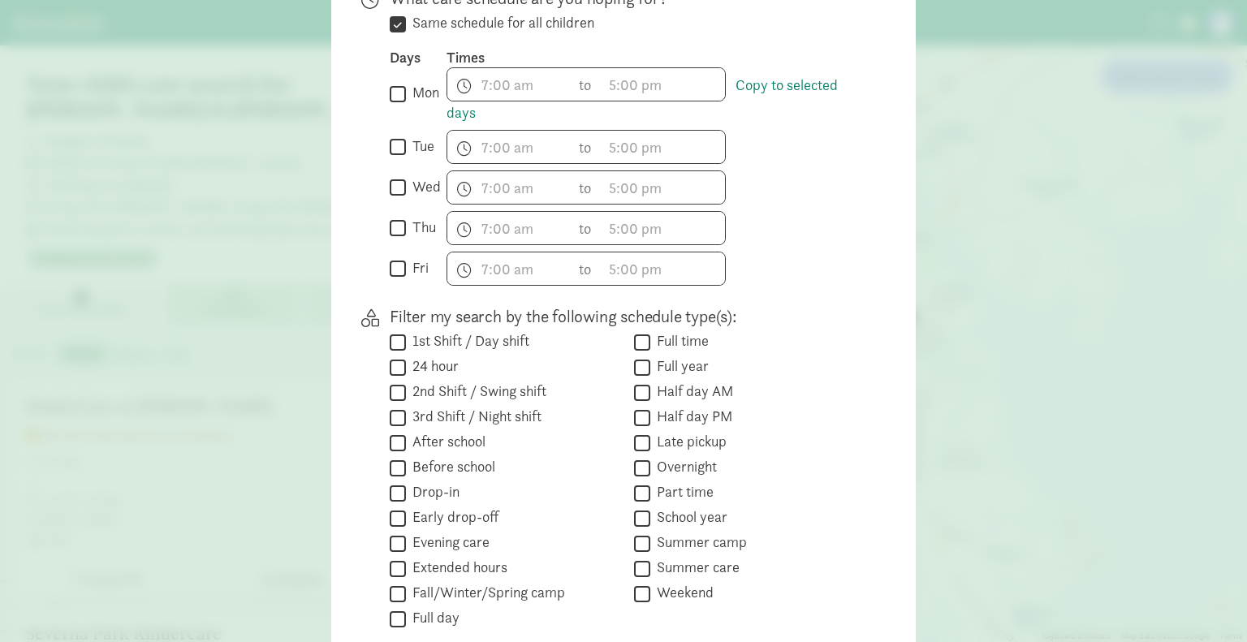
click at [406, 432] on label "After school" at bounding box center [446, 441] width 80 height 19
click at [403, 432] on input "After school" at bounding box center [398, 443] width 16 height 22
checkbox input "true"
click at [394, 457] on input "Before school" at bounding box center [398, 468] width 16 height 22
checkbox input "true"
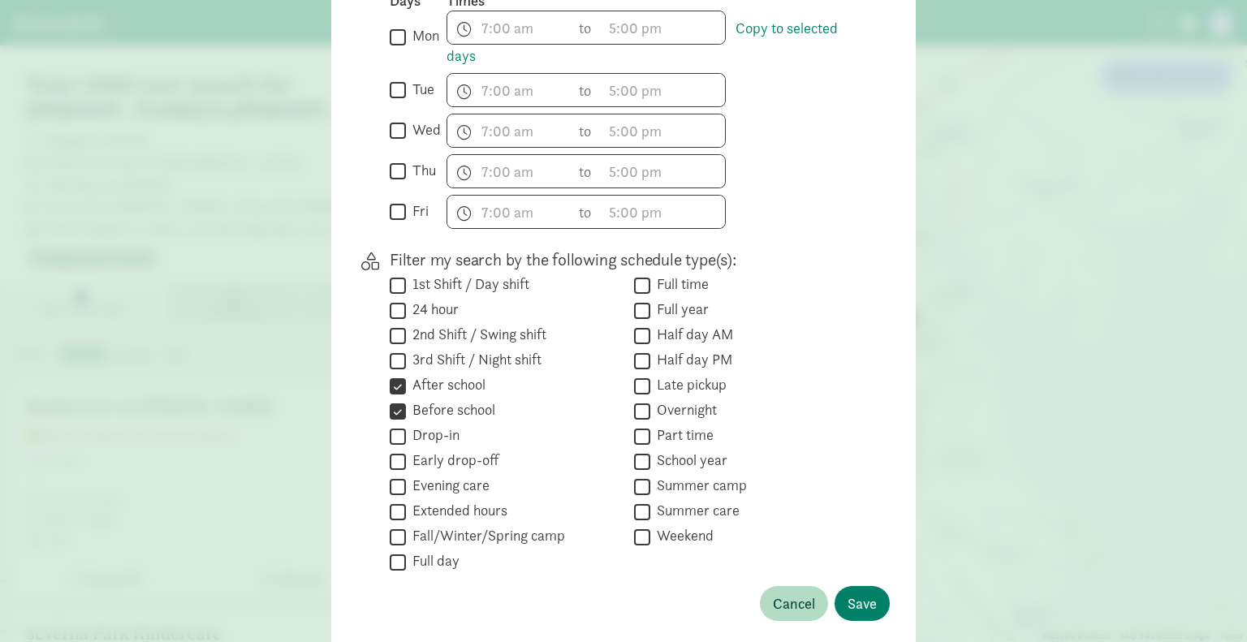
scroll to position [568, 0]
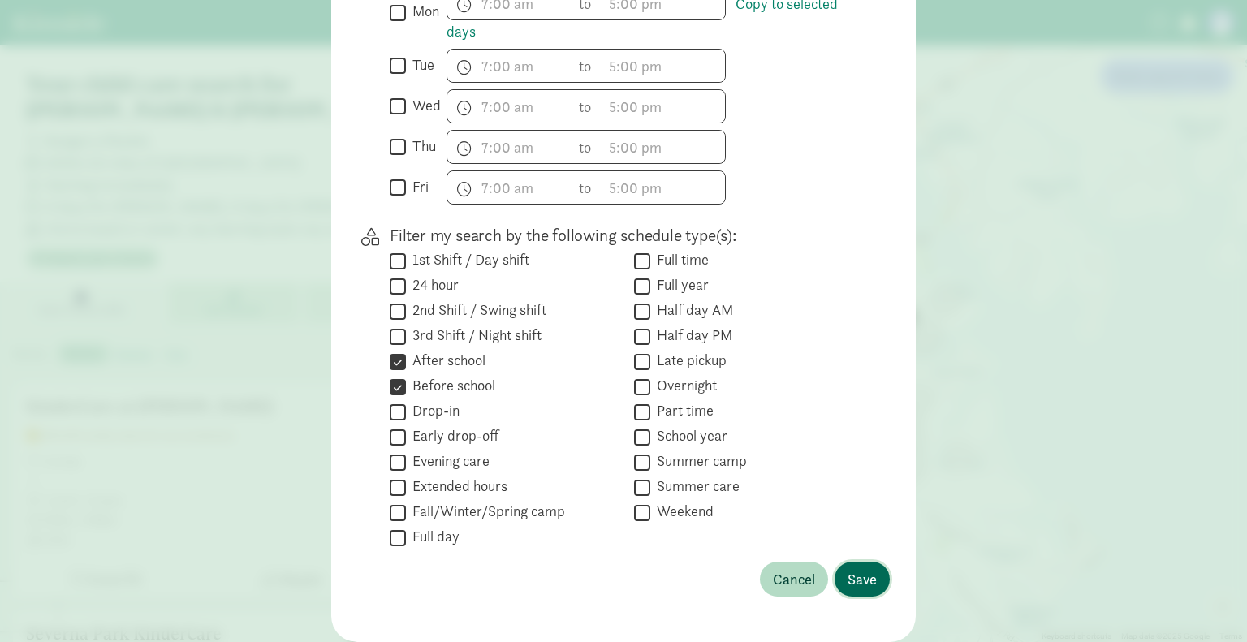
click at [850, 568] on span "Save" at bounding box center [862, 579] width 29 height 22
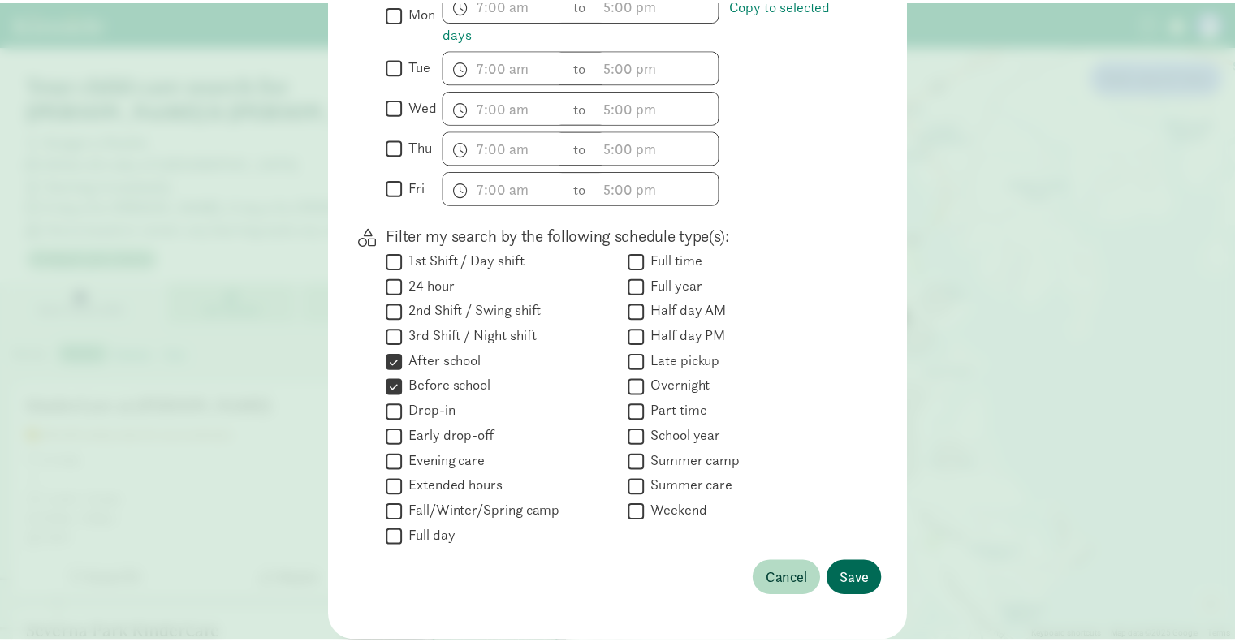
scroll to position [81, 0]
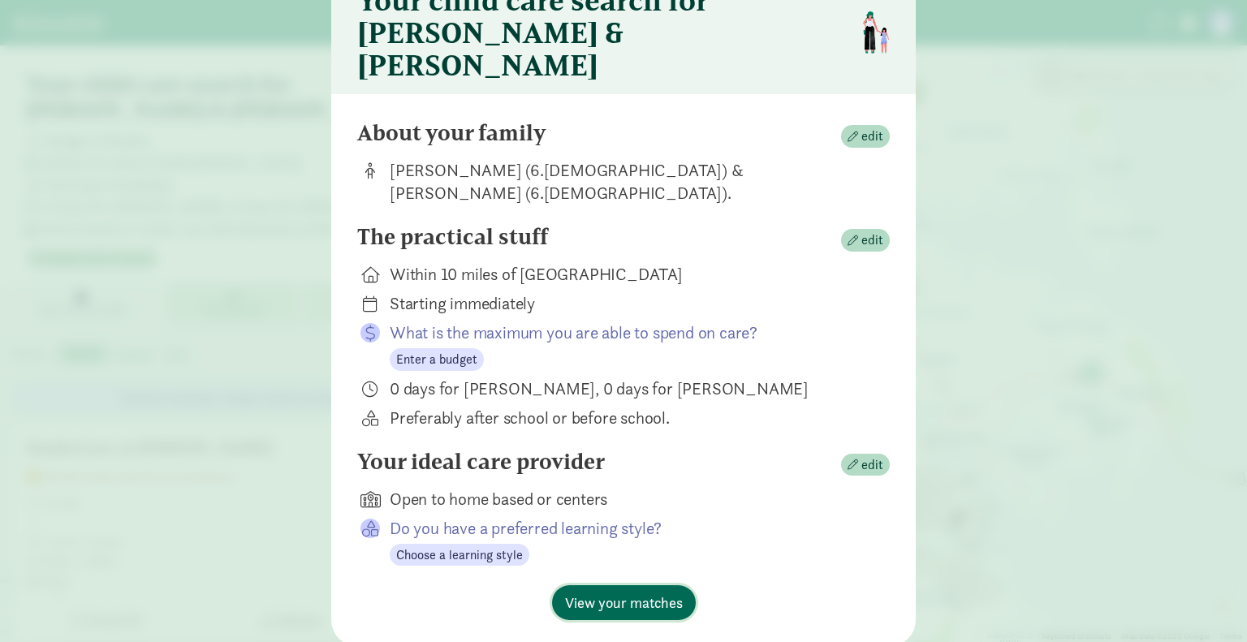
click at [637, 592] on span "View your matches" at bounding box center [624, 603] width 118 height 22
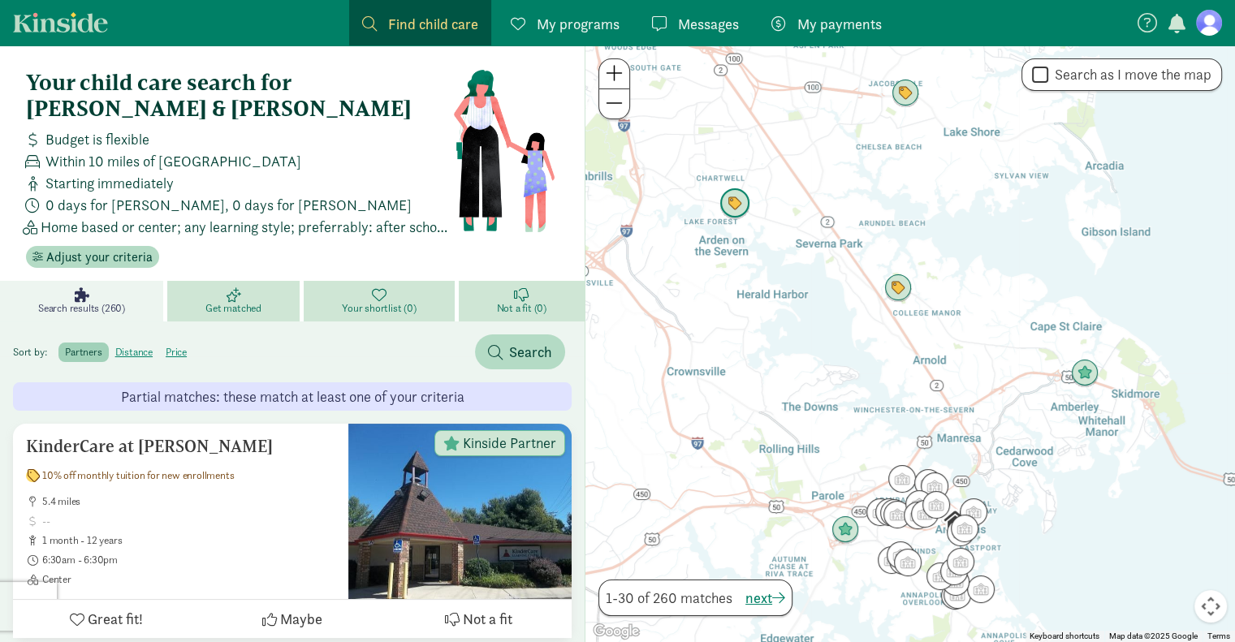
scroll to position [0, 0]
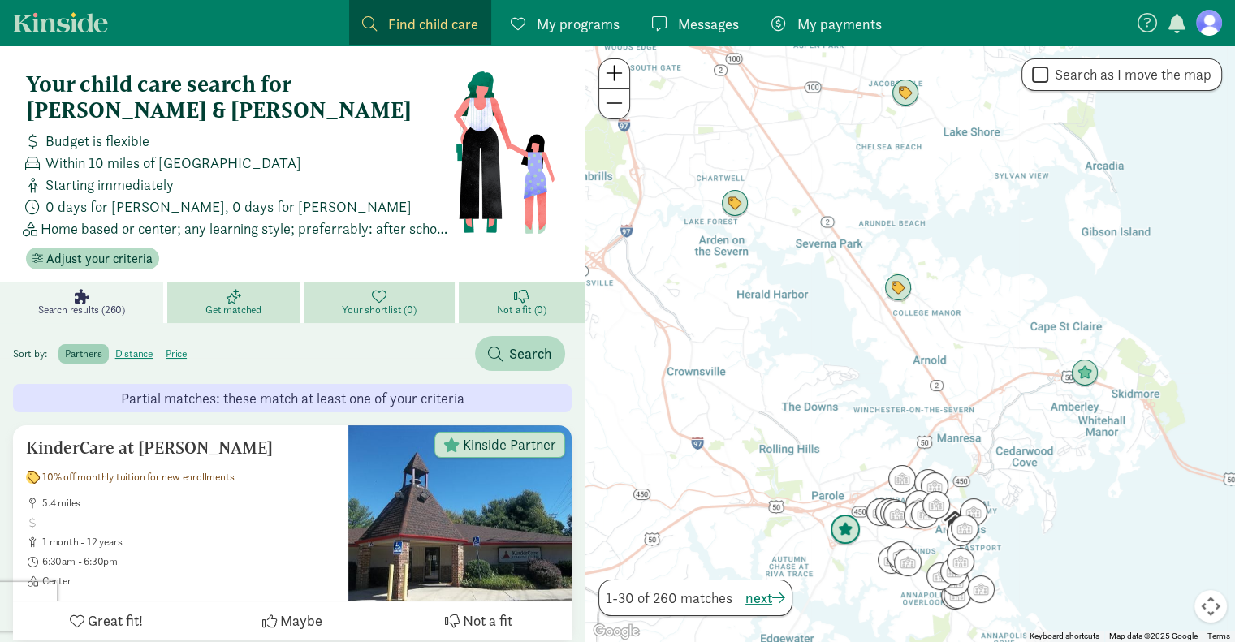
click at [844, 530] on img "Click to see details" at bounding box center [845, 530] width 44 height 44
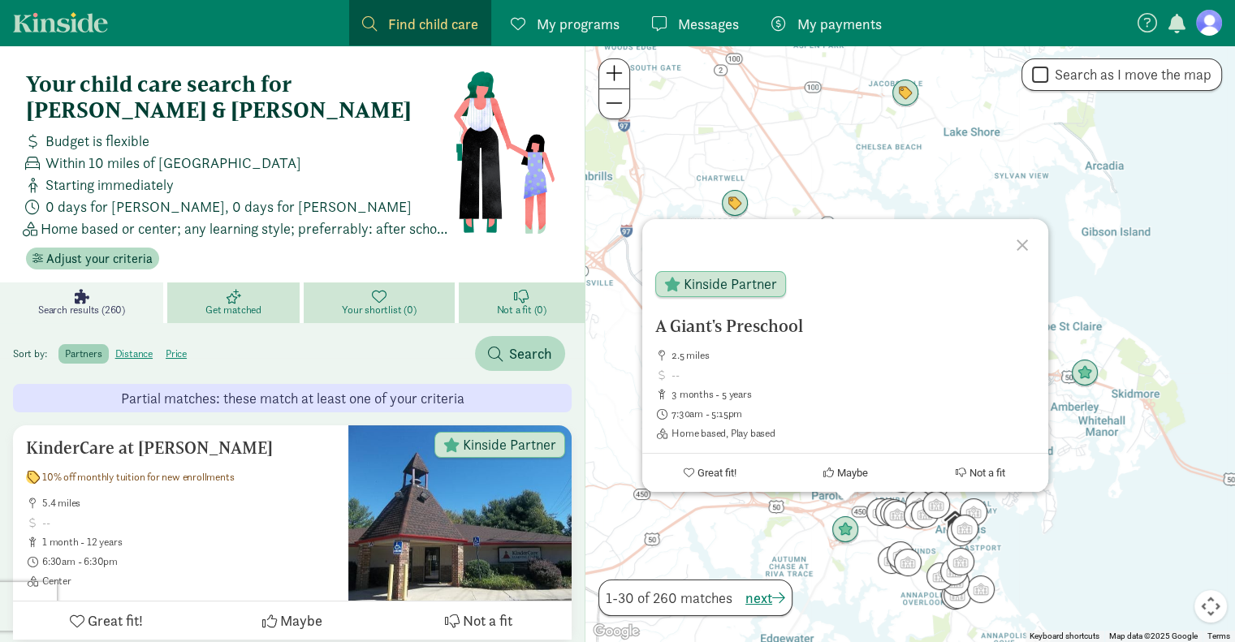
click at [1025, 248] on div at bounding box center [1024, 242] width 47 height 47
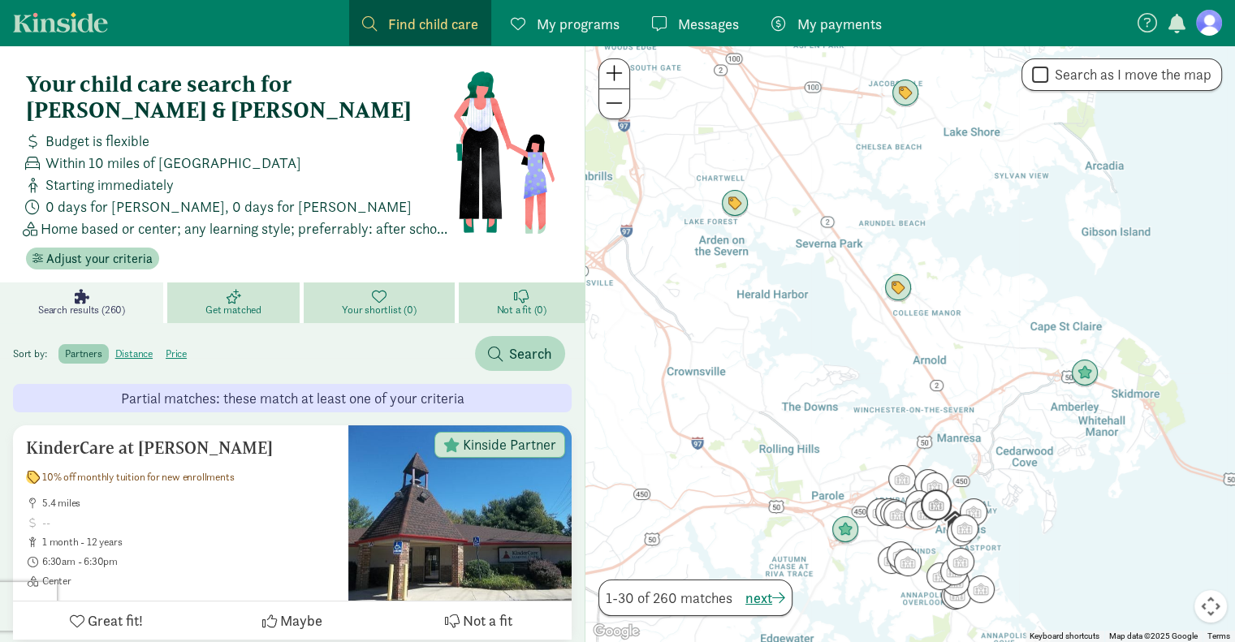
click at [939, 507] on img "Click to see details" at bounding box center [936, 505] width 44 height 44
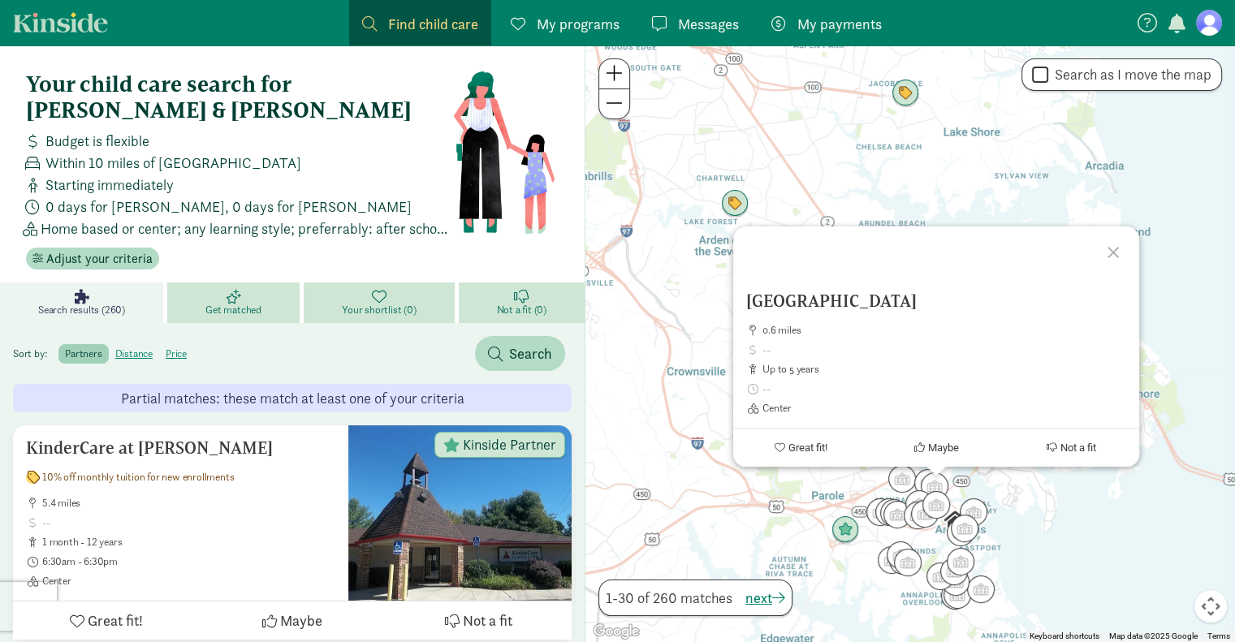
click at [1107, 250] on div at bounding box center [1115, 250] width 47 height 47
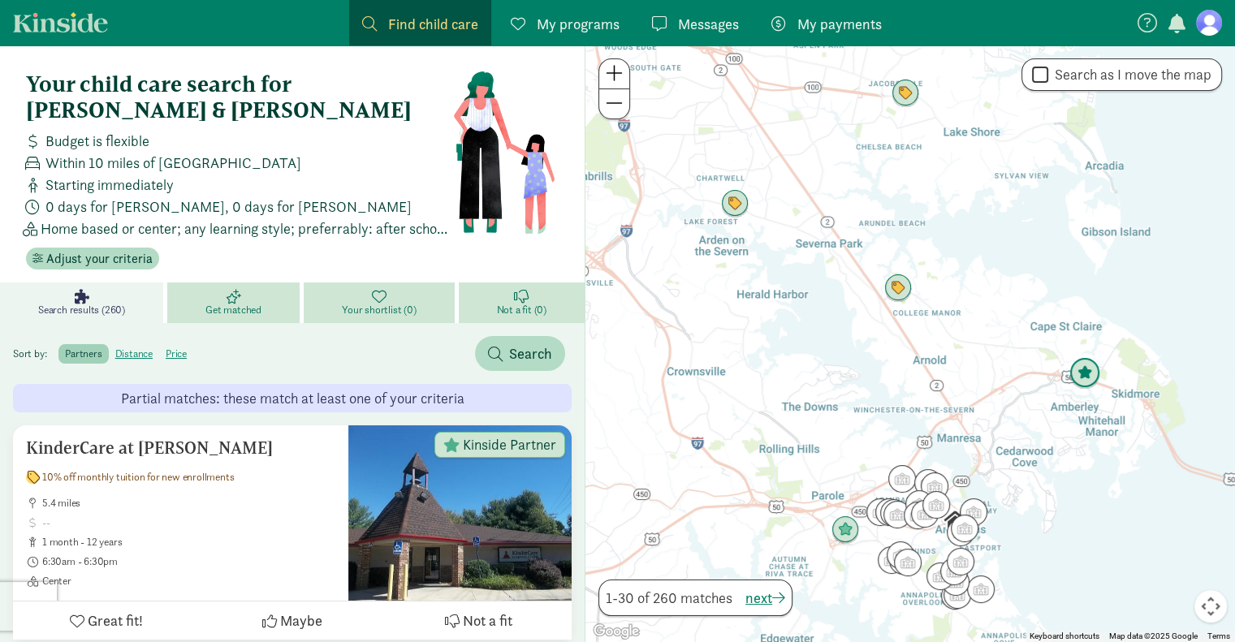
click at [1083, 372] on img "Click to see details" at bounding box center [1085, 374] width 44 height 44
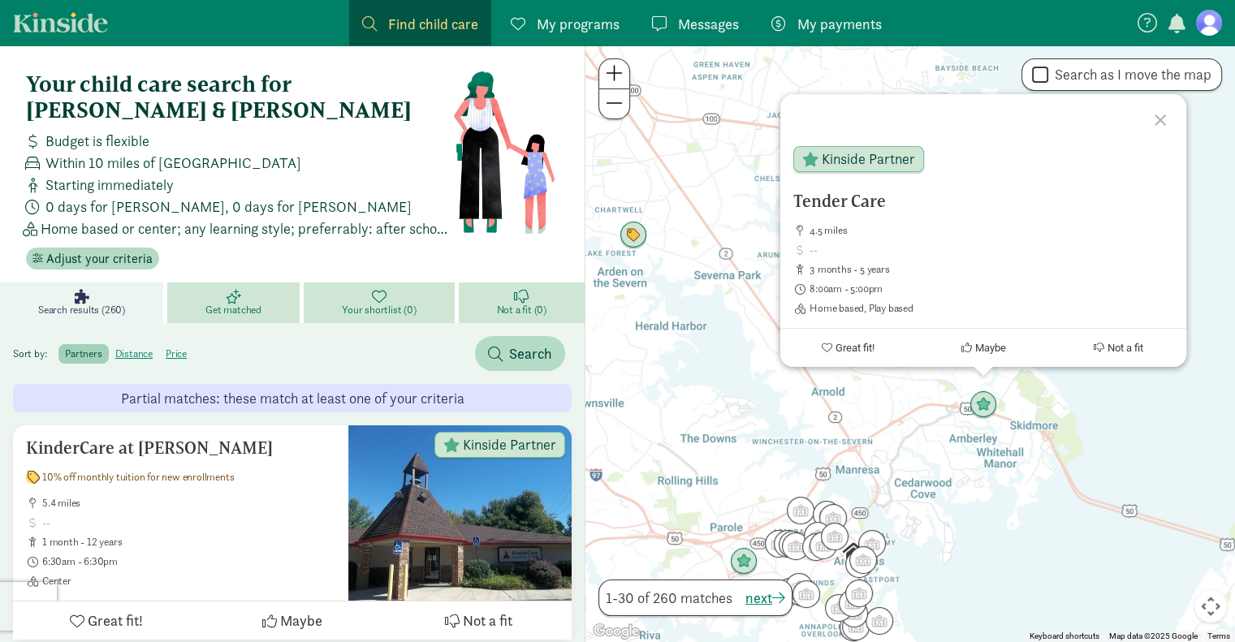
click at [1163, 115] on div at bounding box center [1162, 117] width 47 height 47
